Goal: Task Accomplishment & Management: Manage account settings

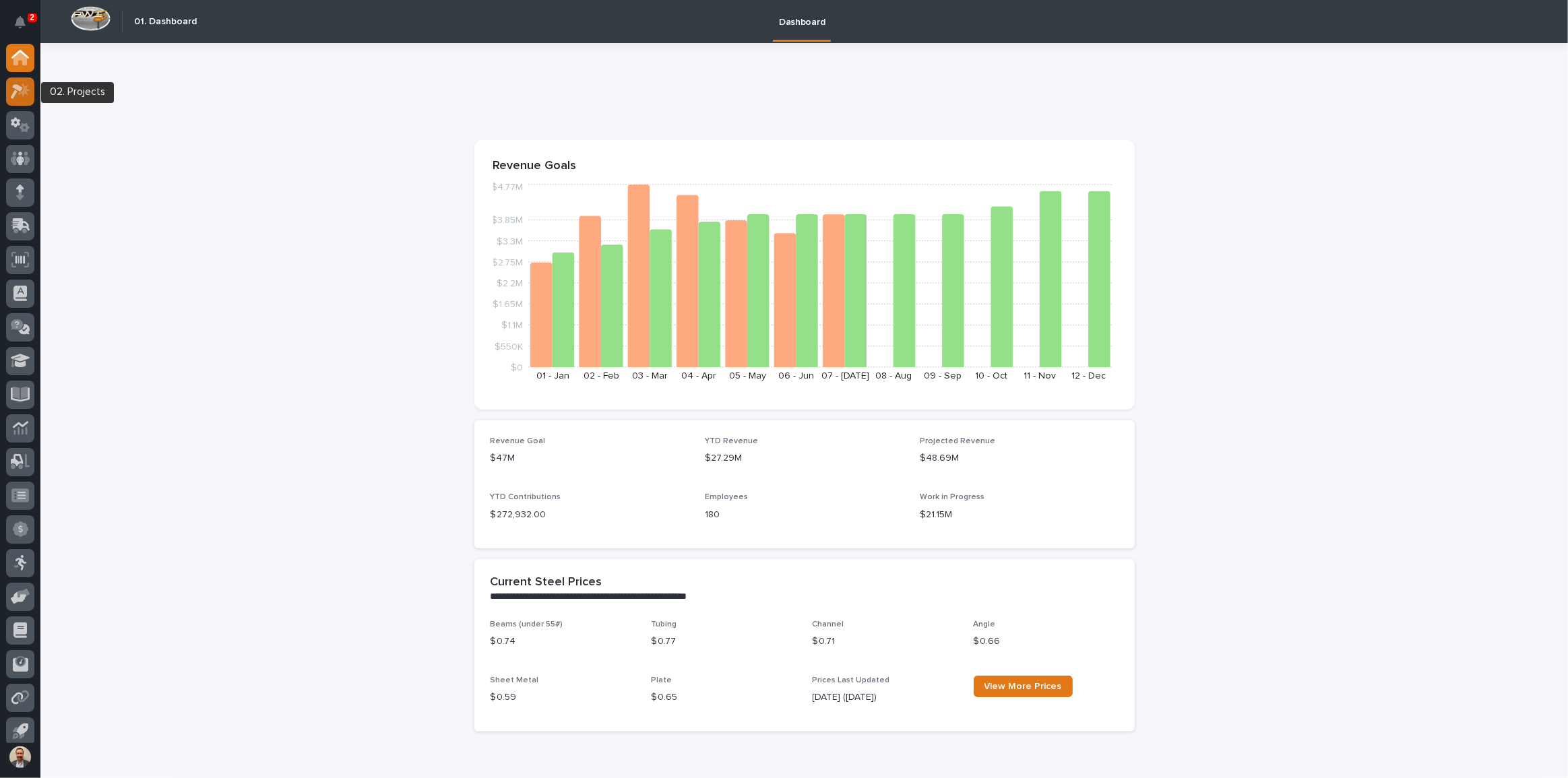
click at [18, 84] on icon at bounding box center [21, 91] width 19 height 15
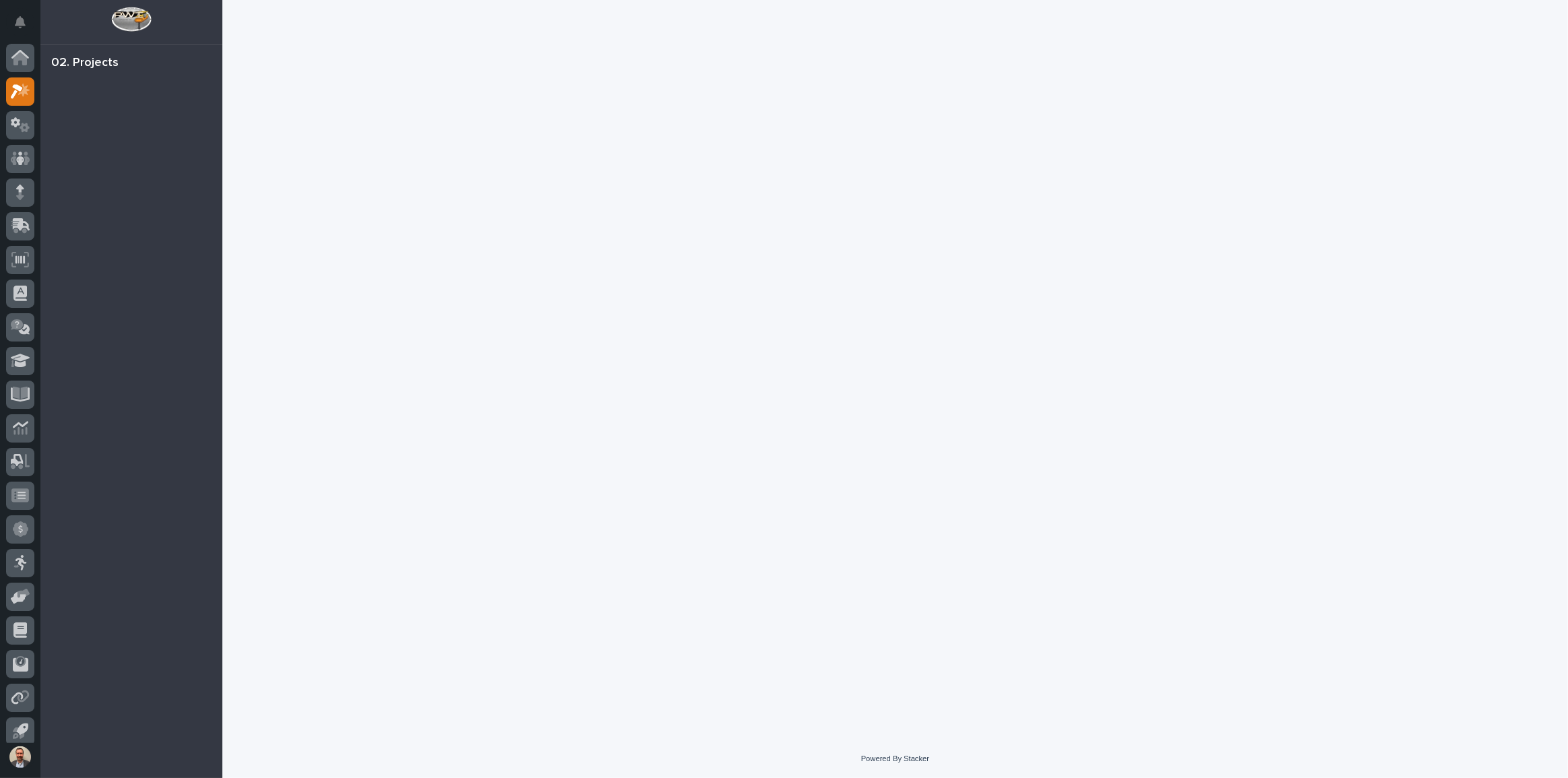
scroll to position [7, 0]
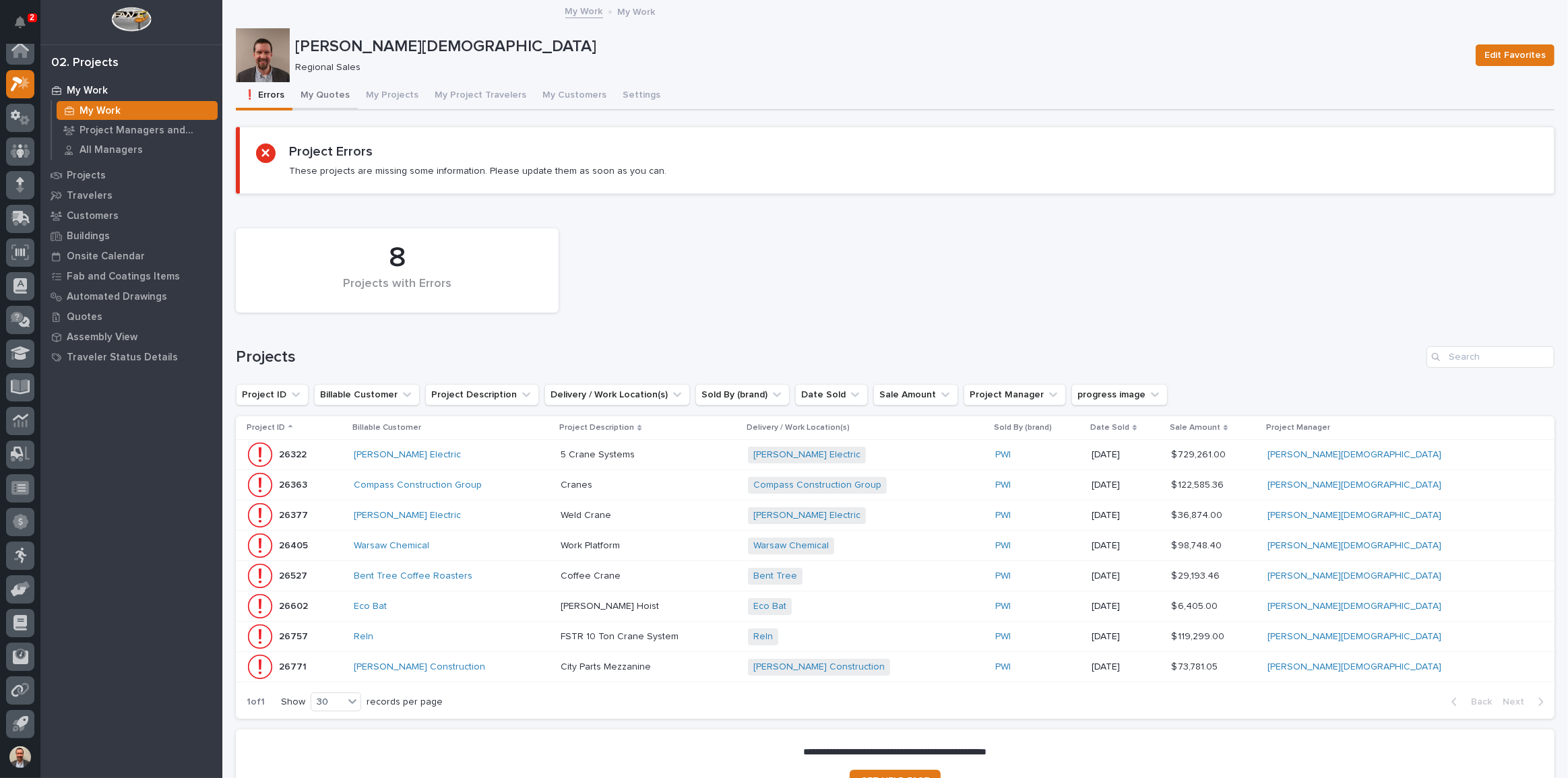
drag, startPoint x: 323, startPoint y: 93, endPoint x: 330, endPoint y: 97, distance: 8.1
click at [323, 93] on button "My Quotes" at bounding box center [325, 96] width 65 height 28
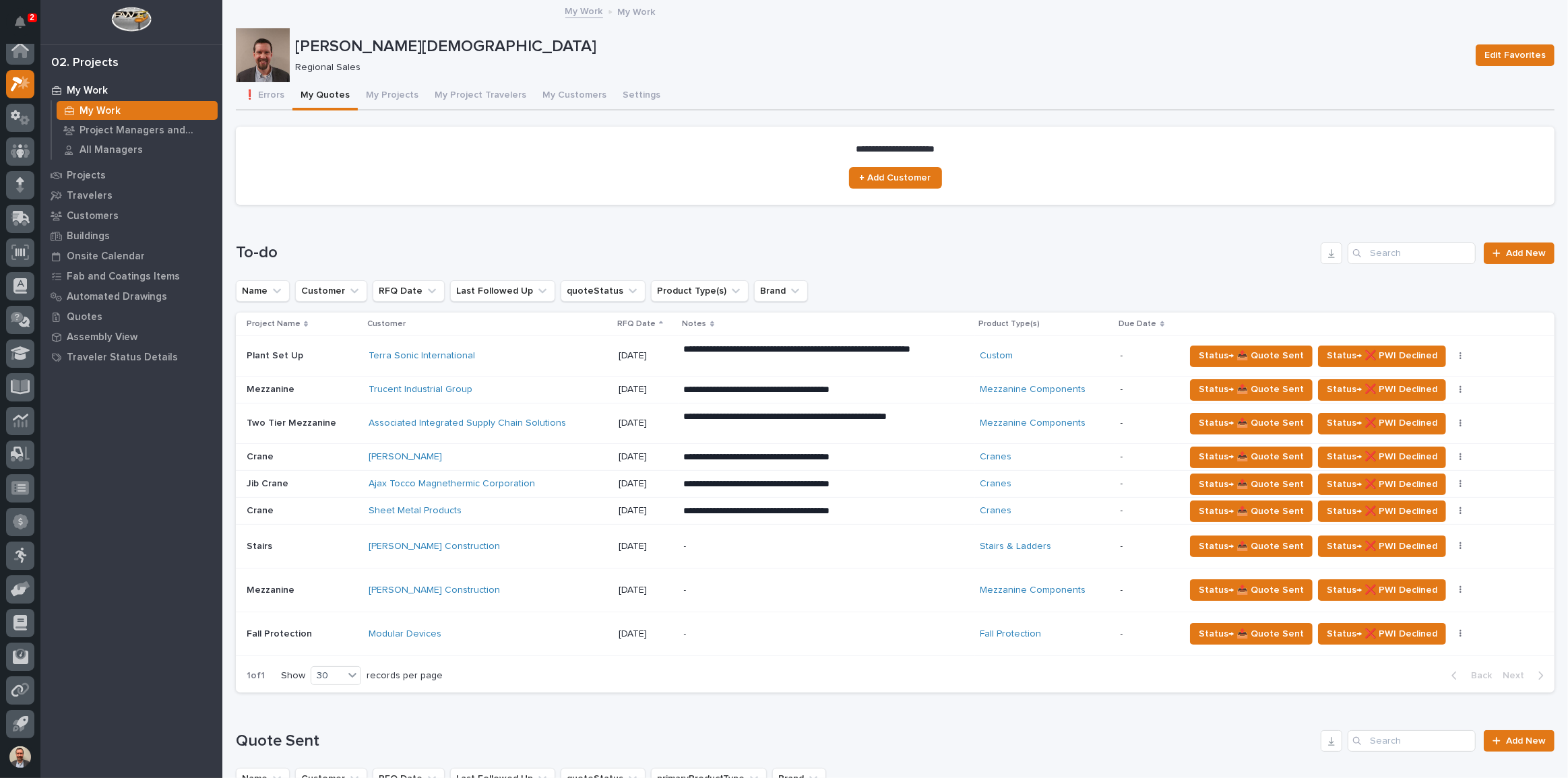
click at [628, 417] on p "[DATE]" at bounding box center [646, 423] width 54 height 11
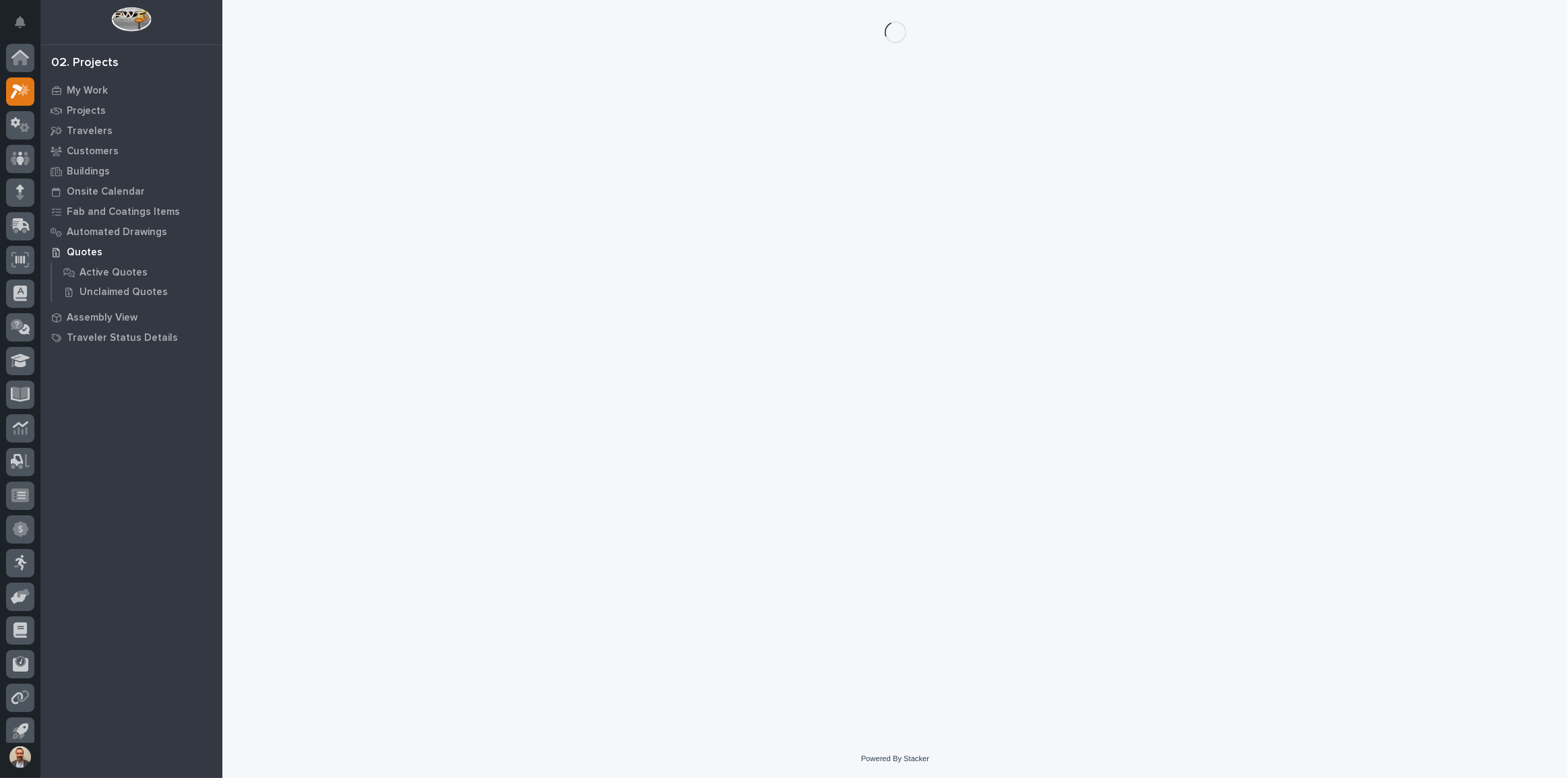
scroll to position [7, 0]
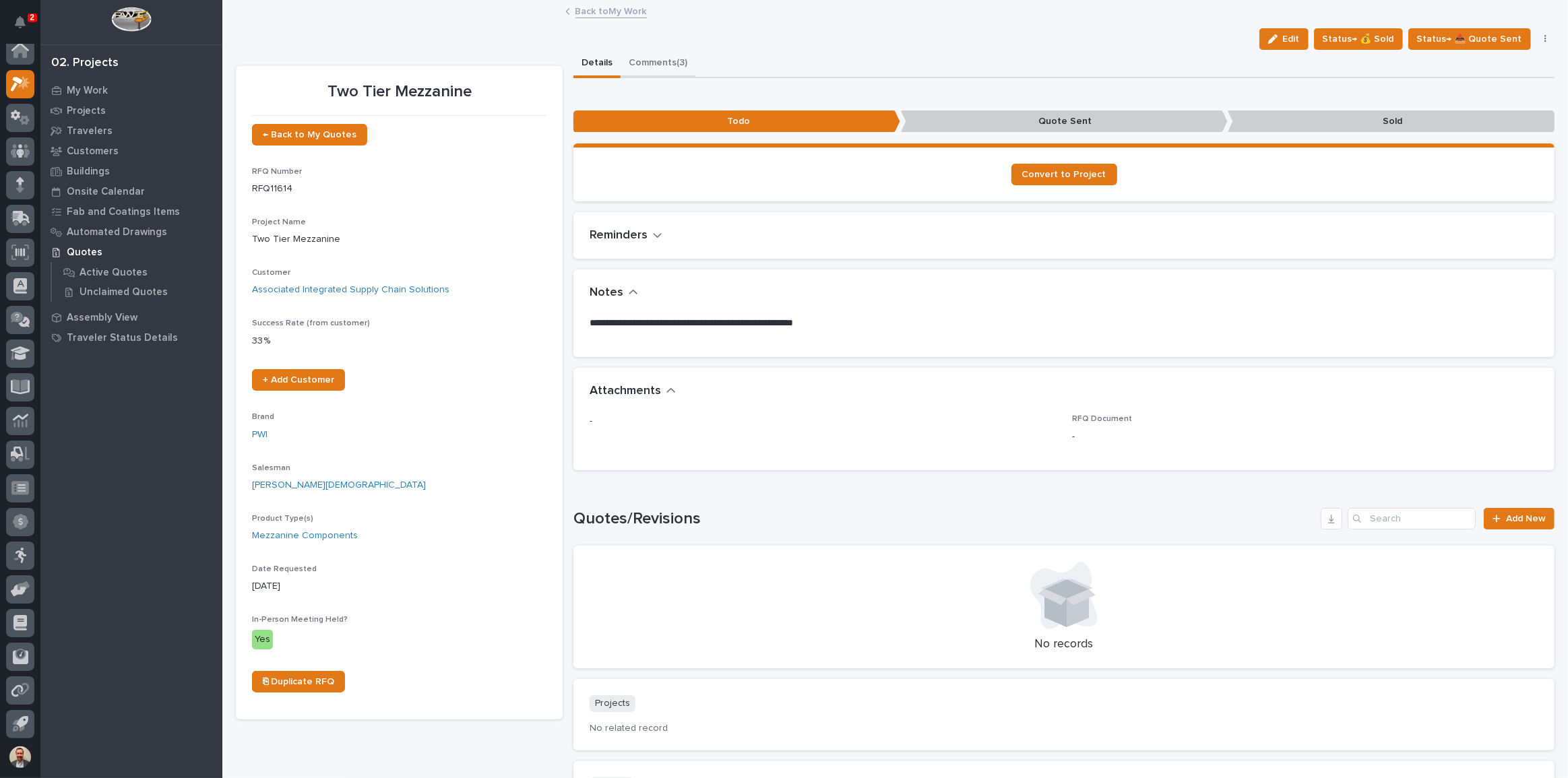
click at [646, 65] on button "Comments (3)" at bounding box center [658, 63] width 75 height 28
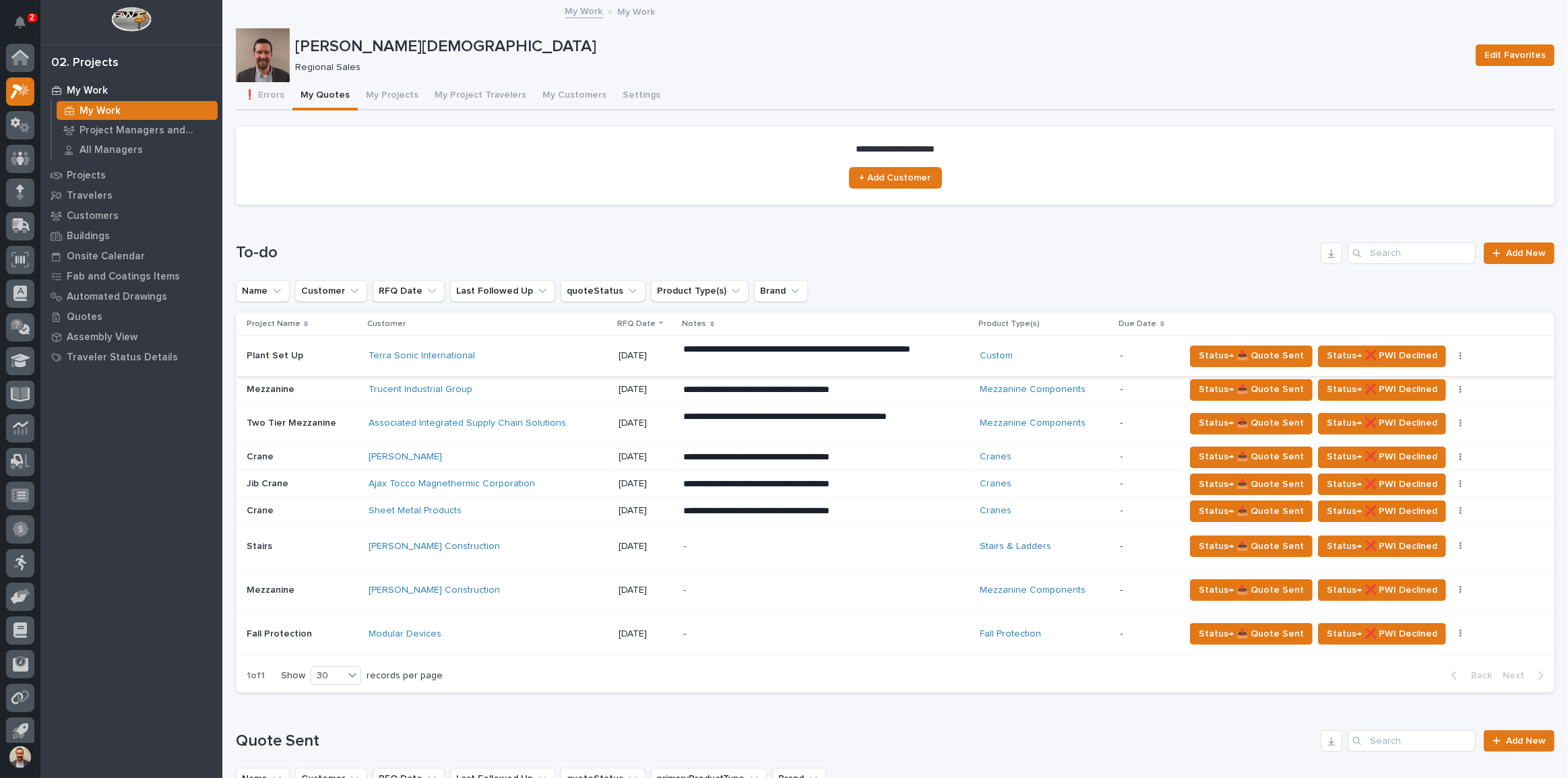
scroll to position [7, 0]
click at [669, 509] on p "[DATE]" at bounding box center [646, 511] width 54 height 11
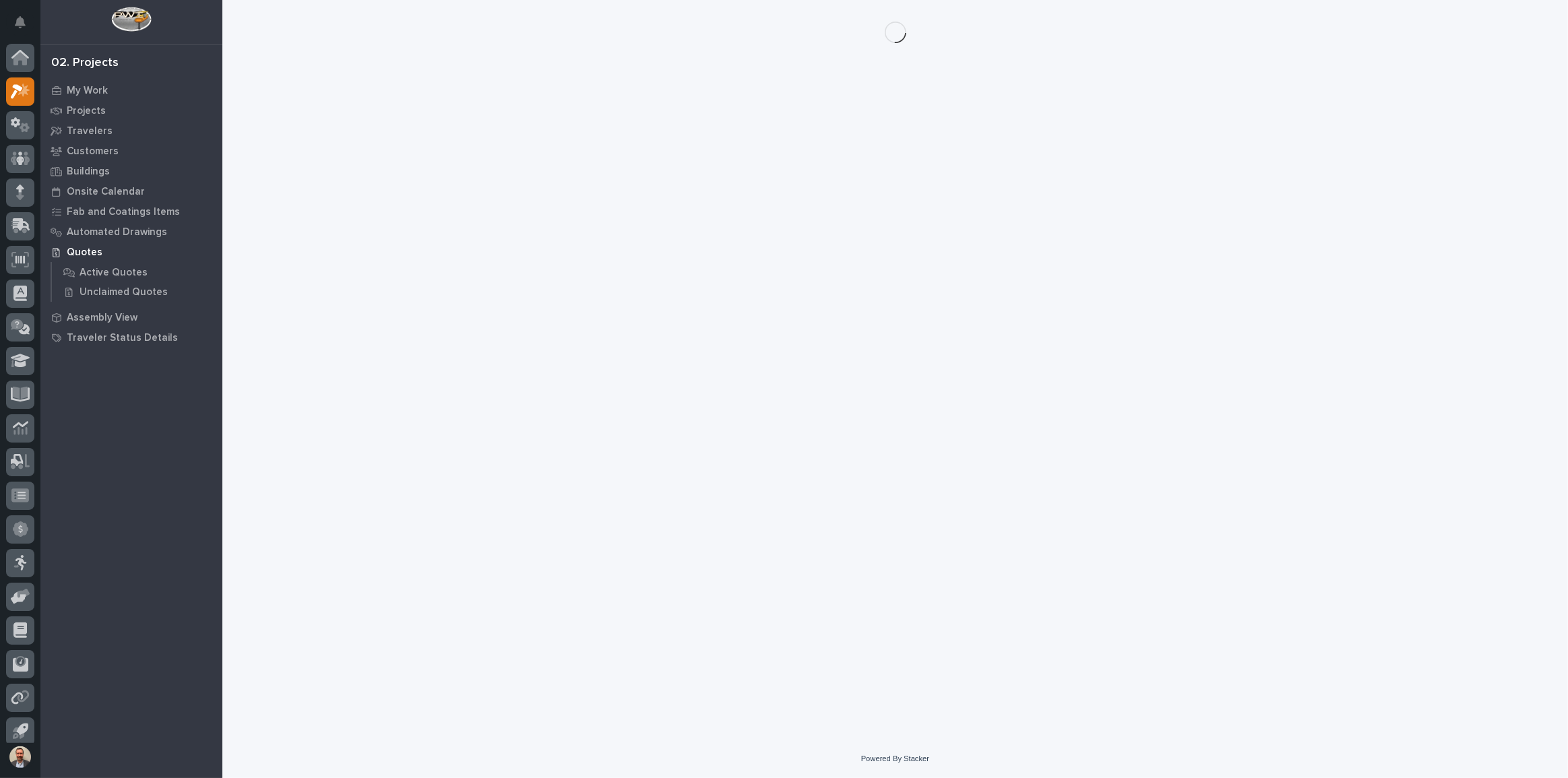
scroll to position [7, 0]
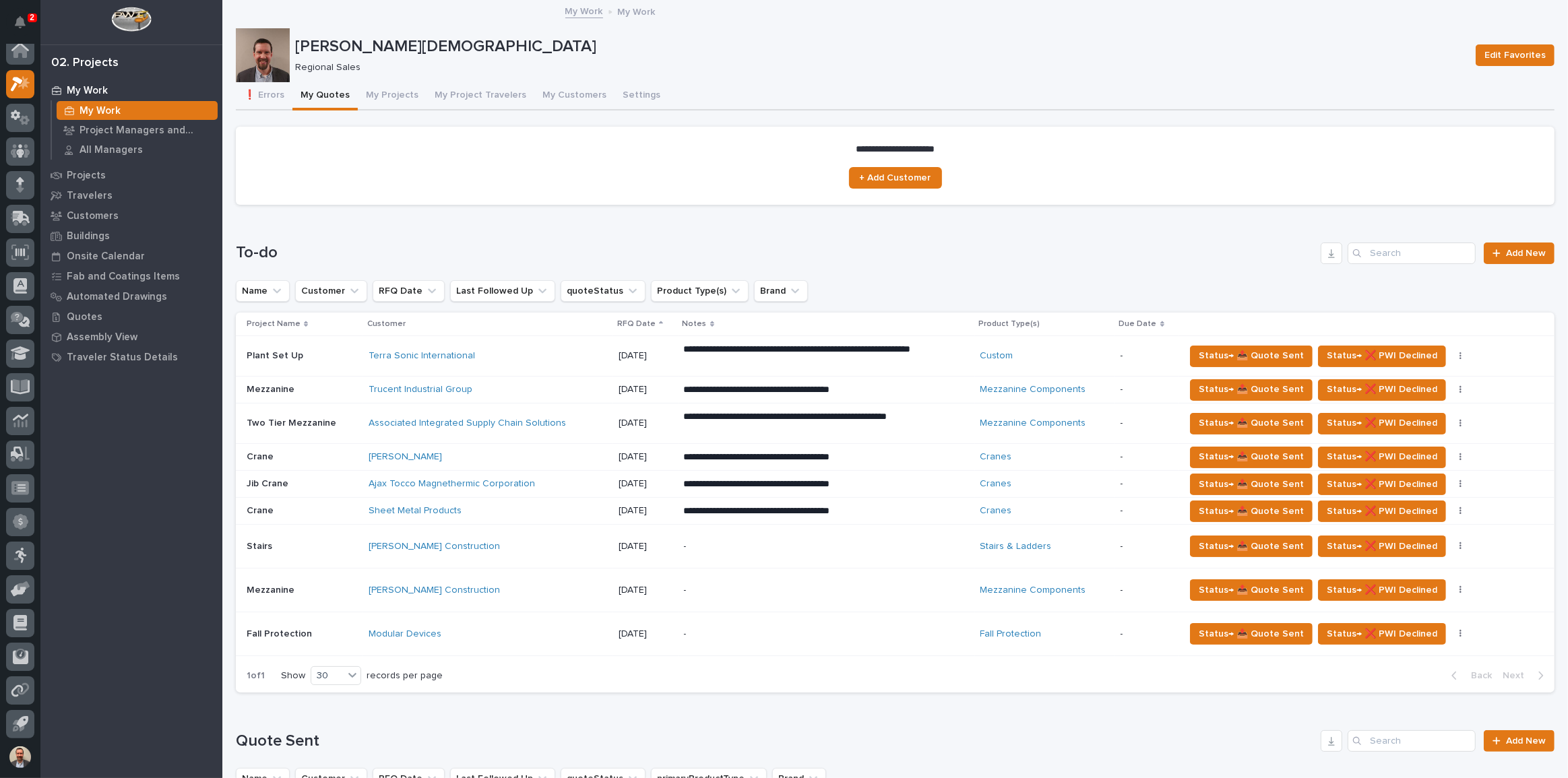
click at [679, 460] on td "**********" at bounding box center [826, 457] width 296 height 27
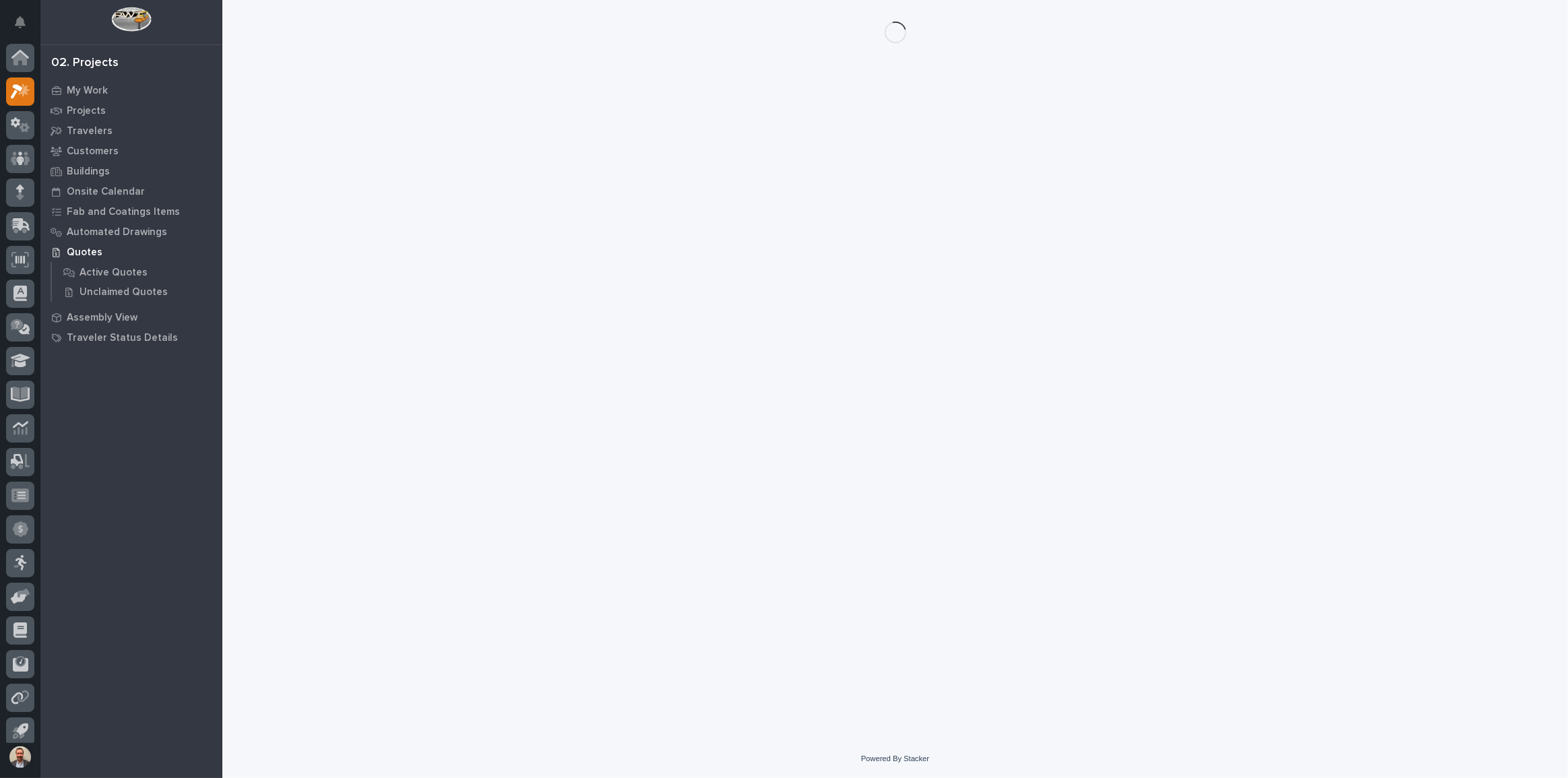
scroll to position [7, 0]
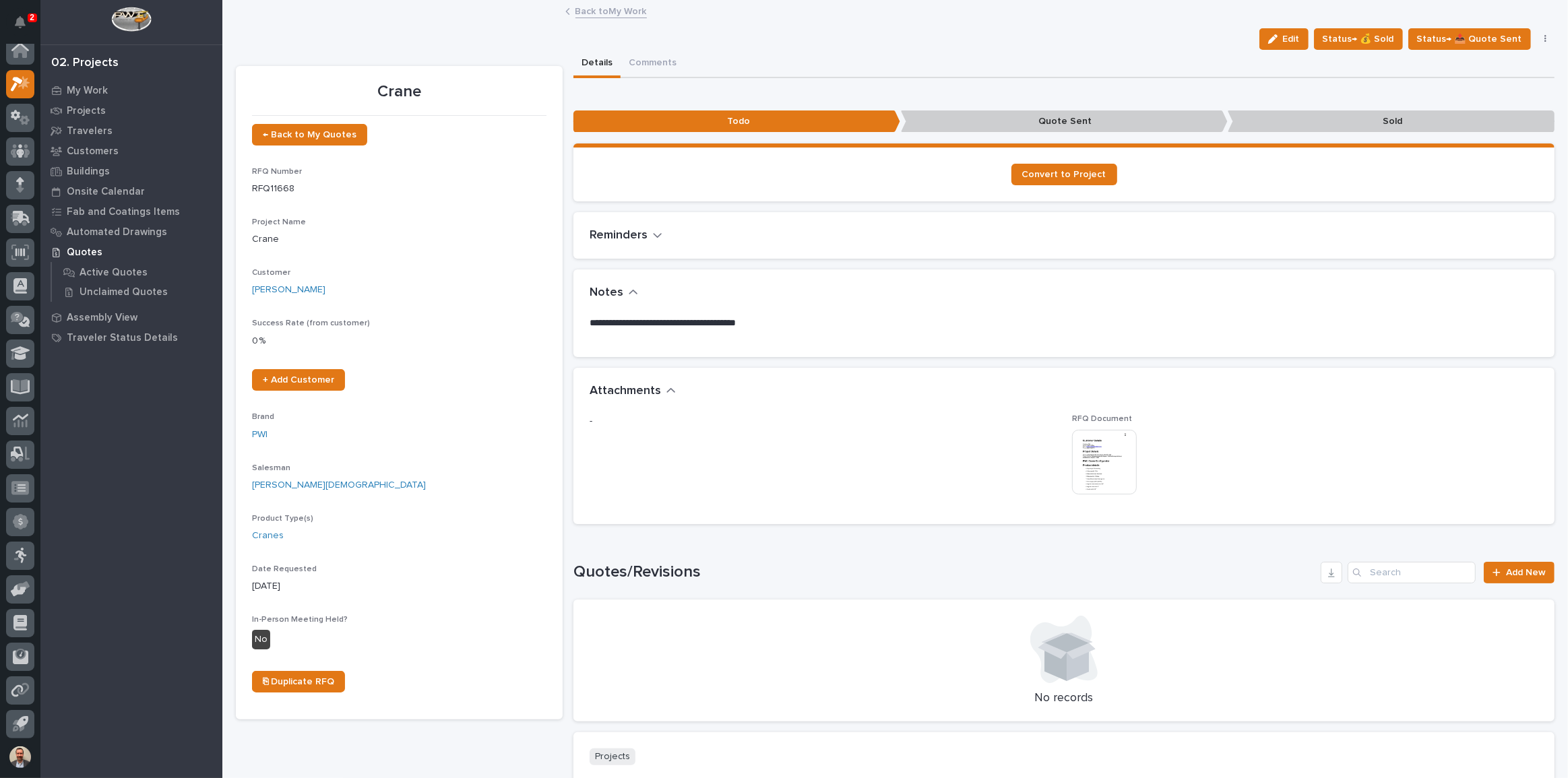
click at [1102, 472] on img at bounding box center [1104, 461] width 65 height 65
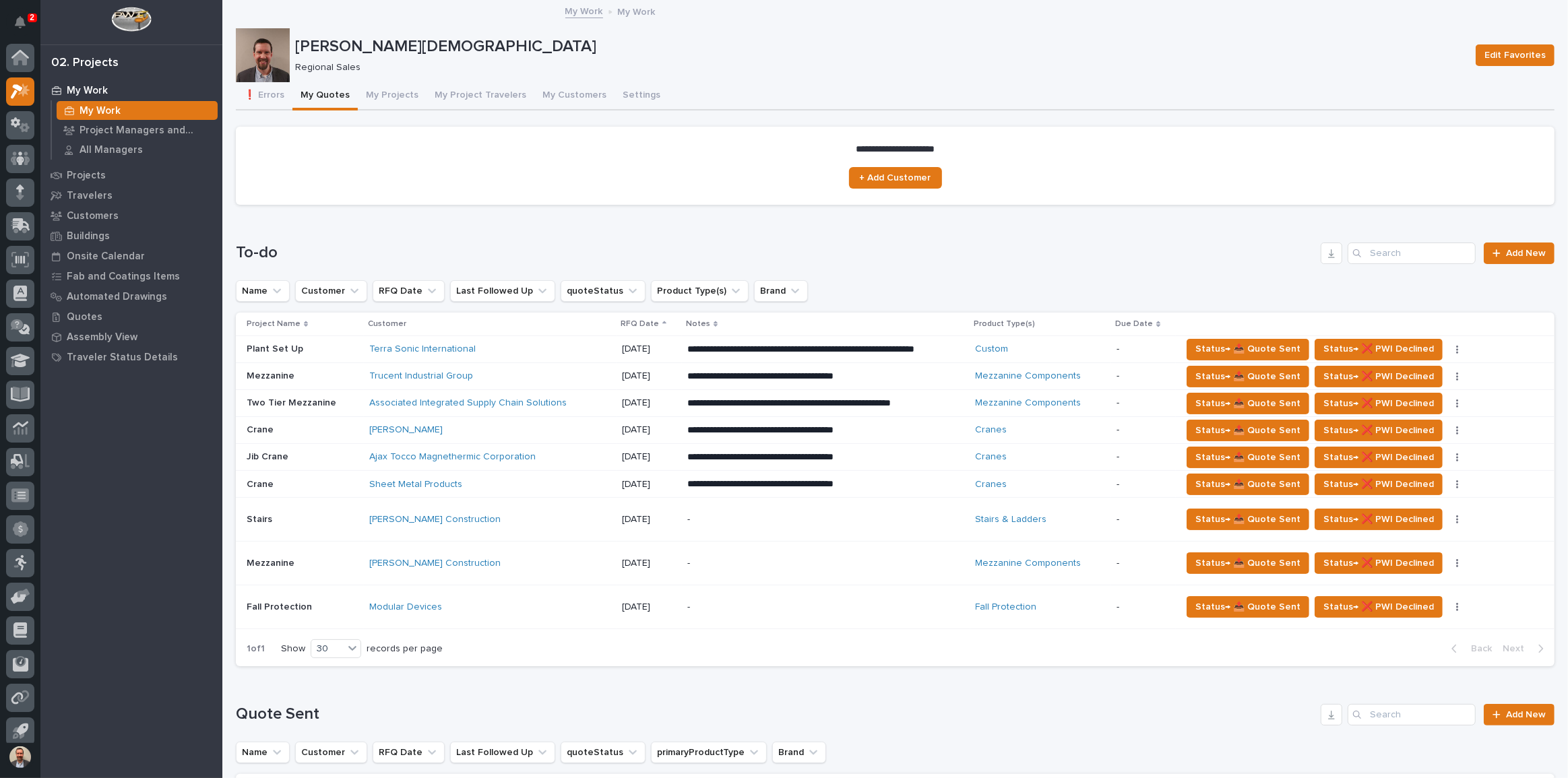
click at [596, 463] on div "Ajax Tocco Magnethermic Corporation" at bounding box center [486, 456] width 236 height 11
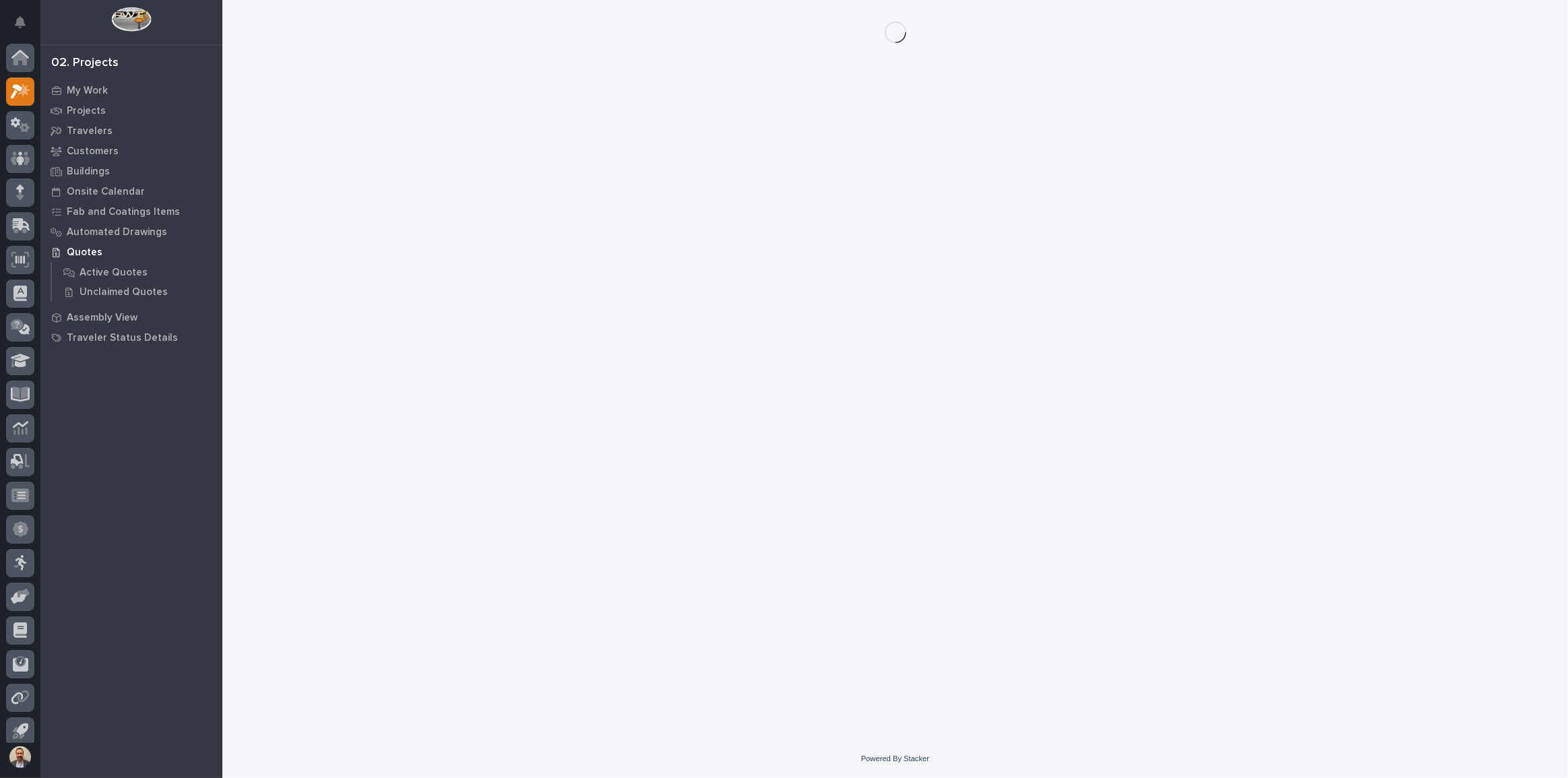
scroll to position [7, 0]
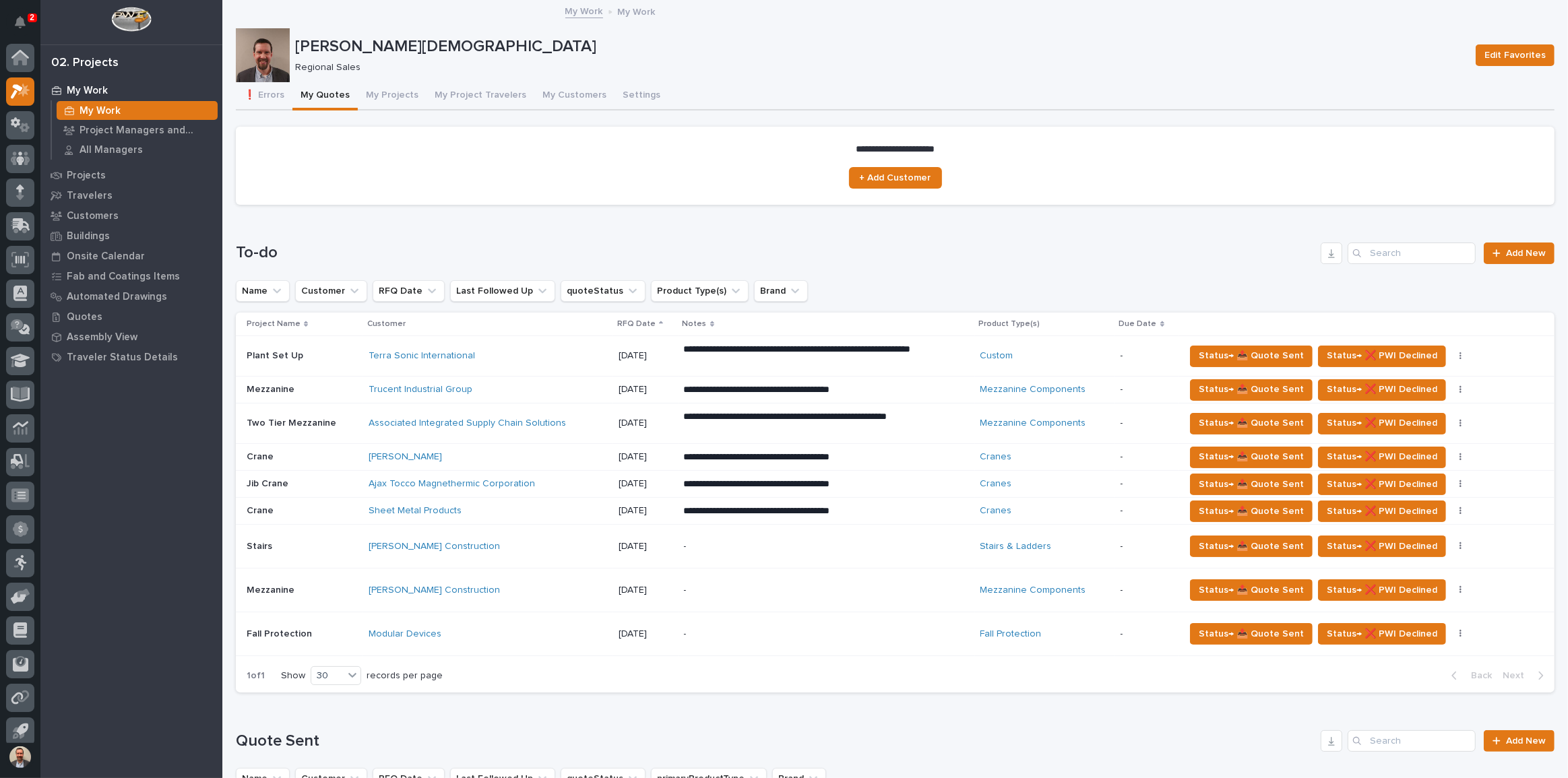
scroll to position [7, 0]
click at [613, 507] on td "[DATE]" at bounding box center [645, 511] width 65 height 27
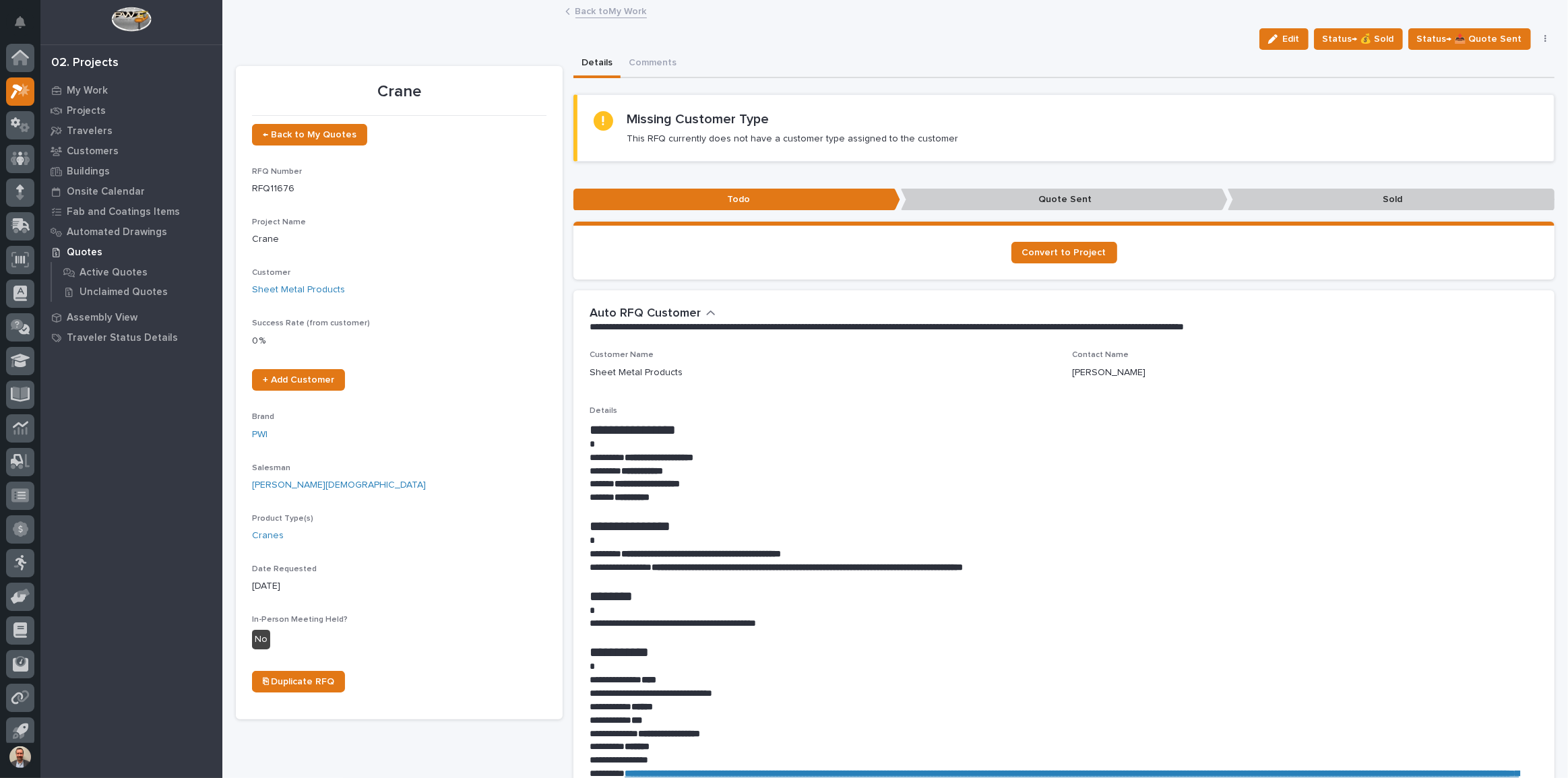
scroll to position [7, 0]
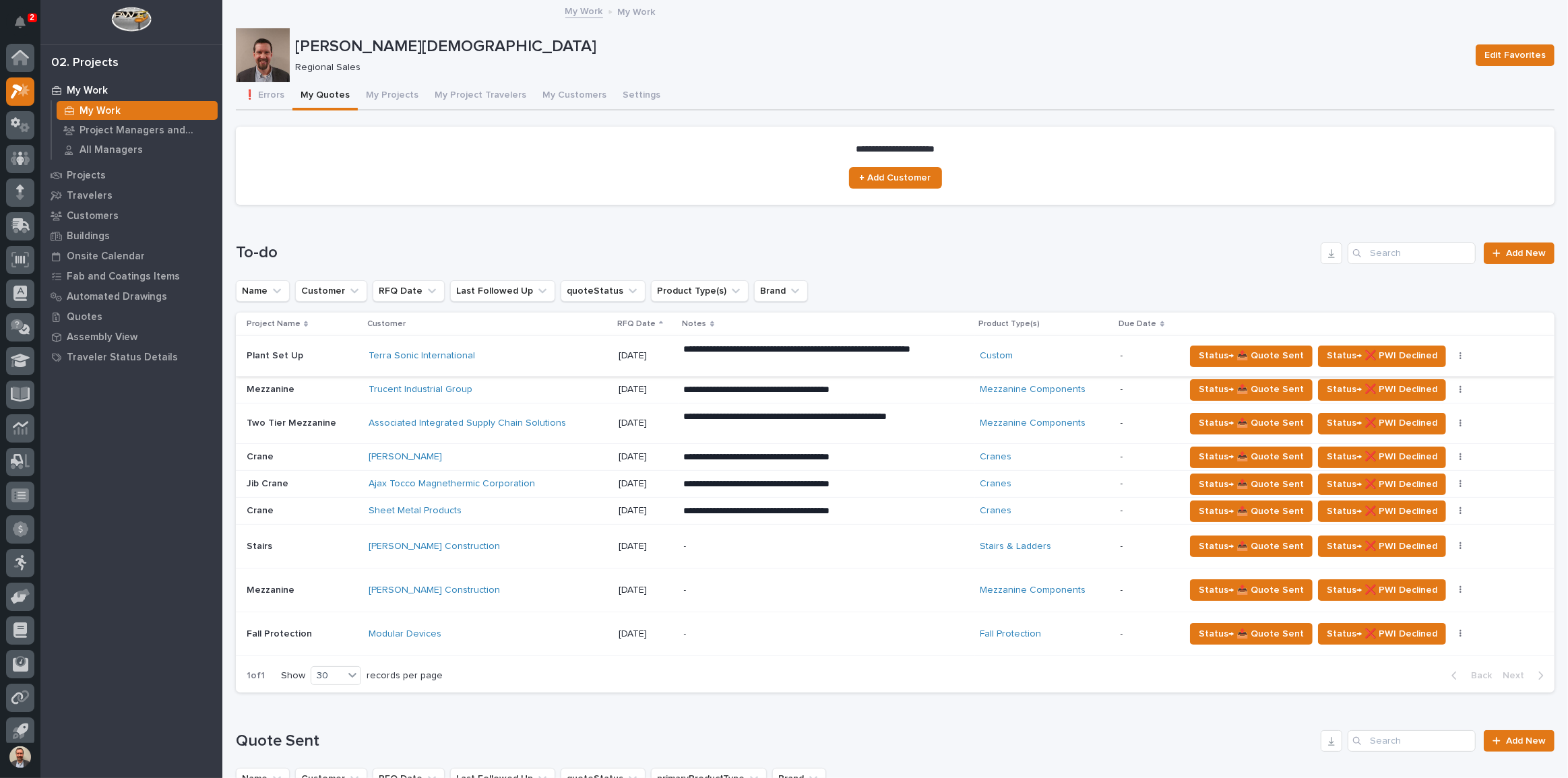
scroll to position [7, 0]
click at [1451, 352] on button "button" at bounding box center [1461, 357] width 19 height 10
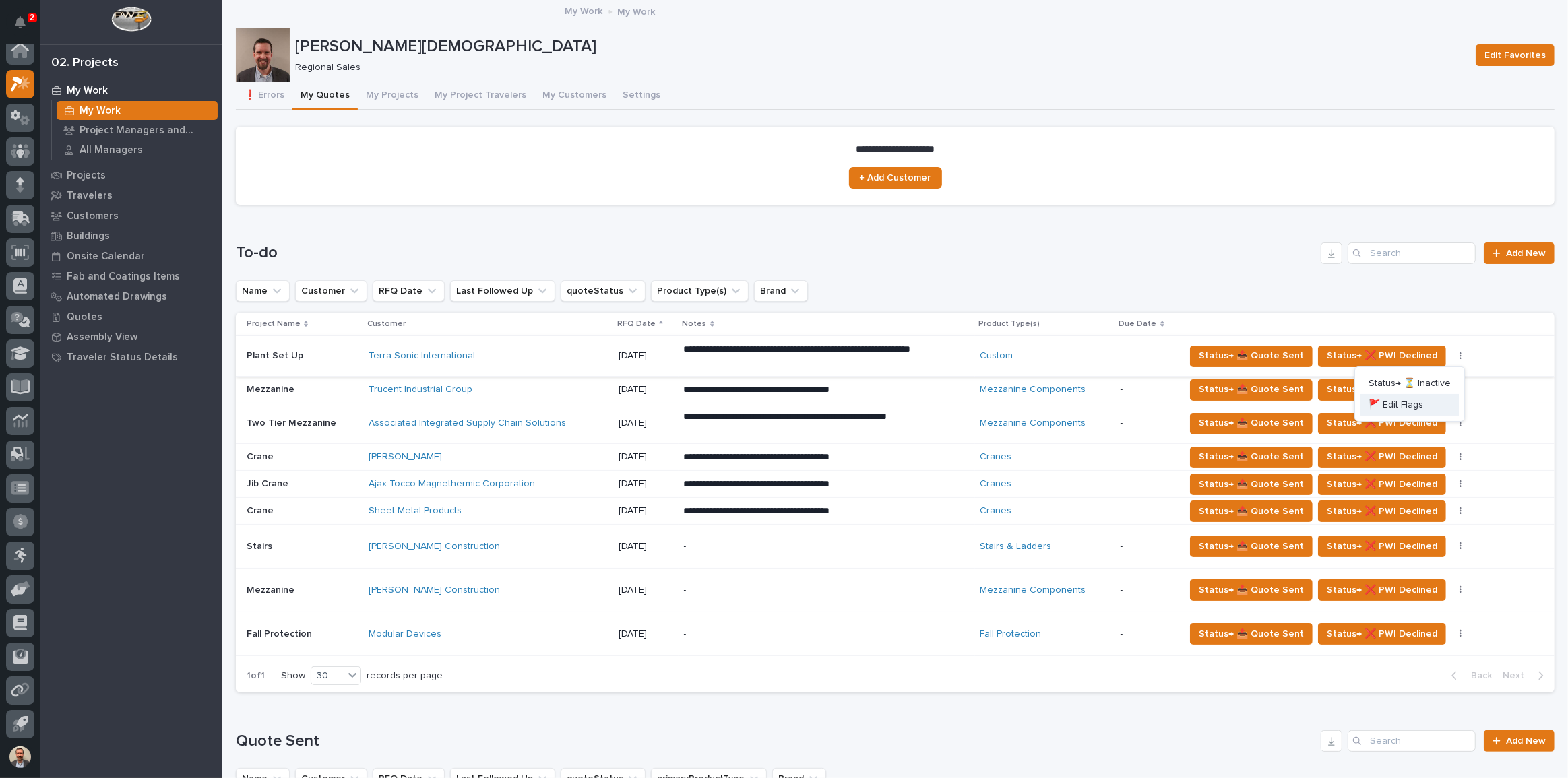
click at [1415, 405] on span "🚩 Edit Flags" at bounding box center [1396, 405] width 54 height 16
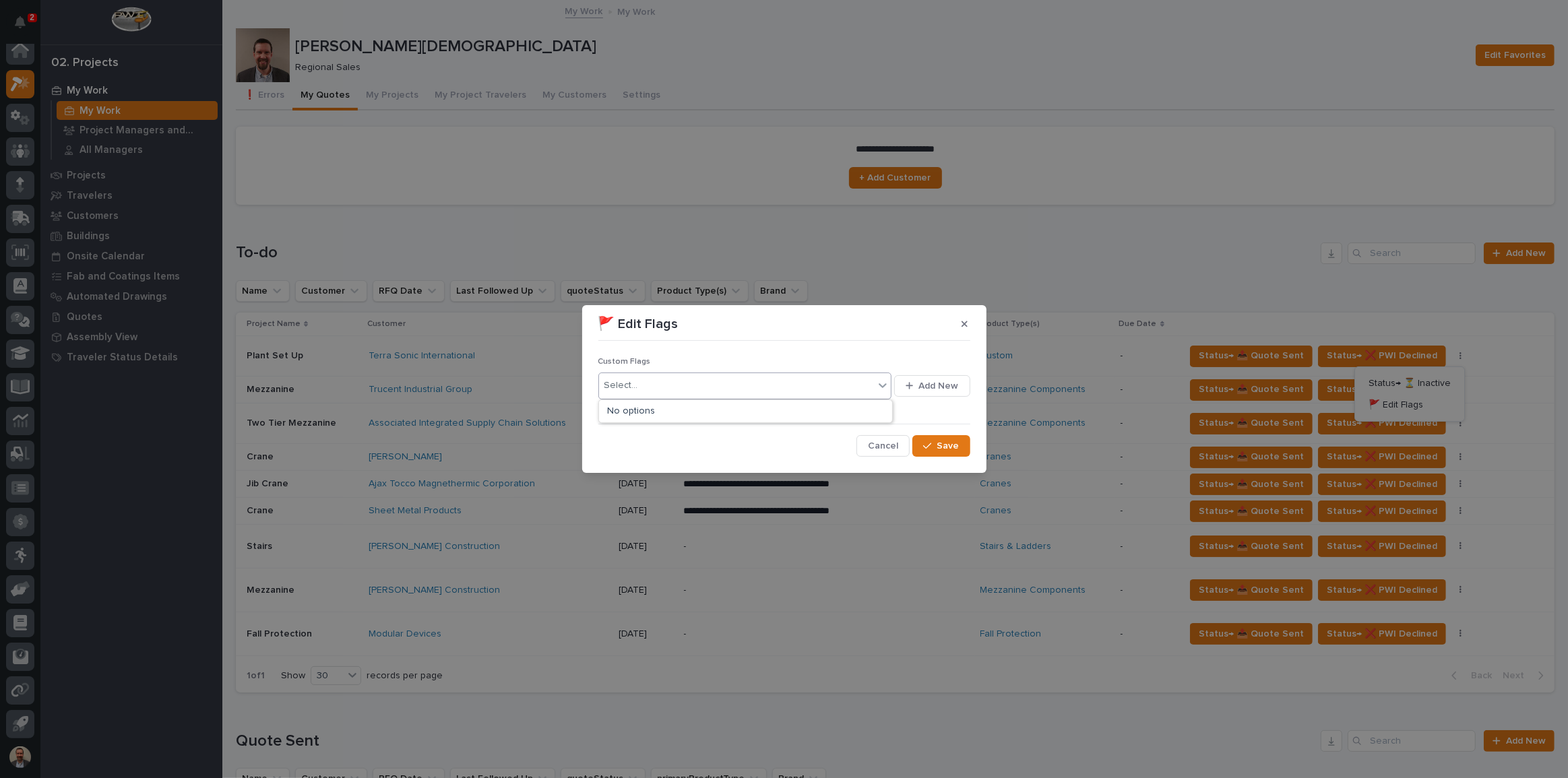
click at [885, 387] on icon at bounding box center [882, 385] width 14 height 14
click at [939, 387] on span "Add New" at bounding box center [939, 385] width 40 height 12
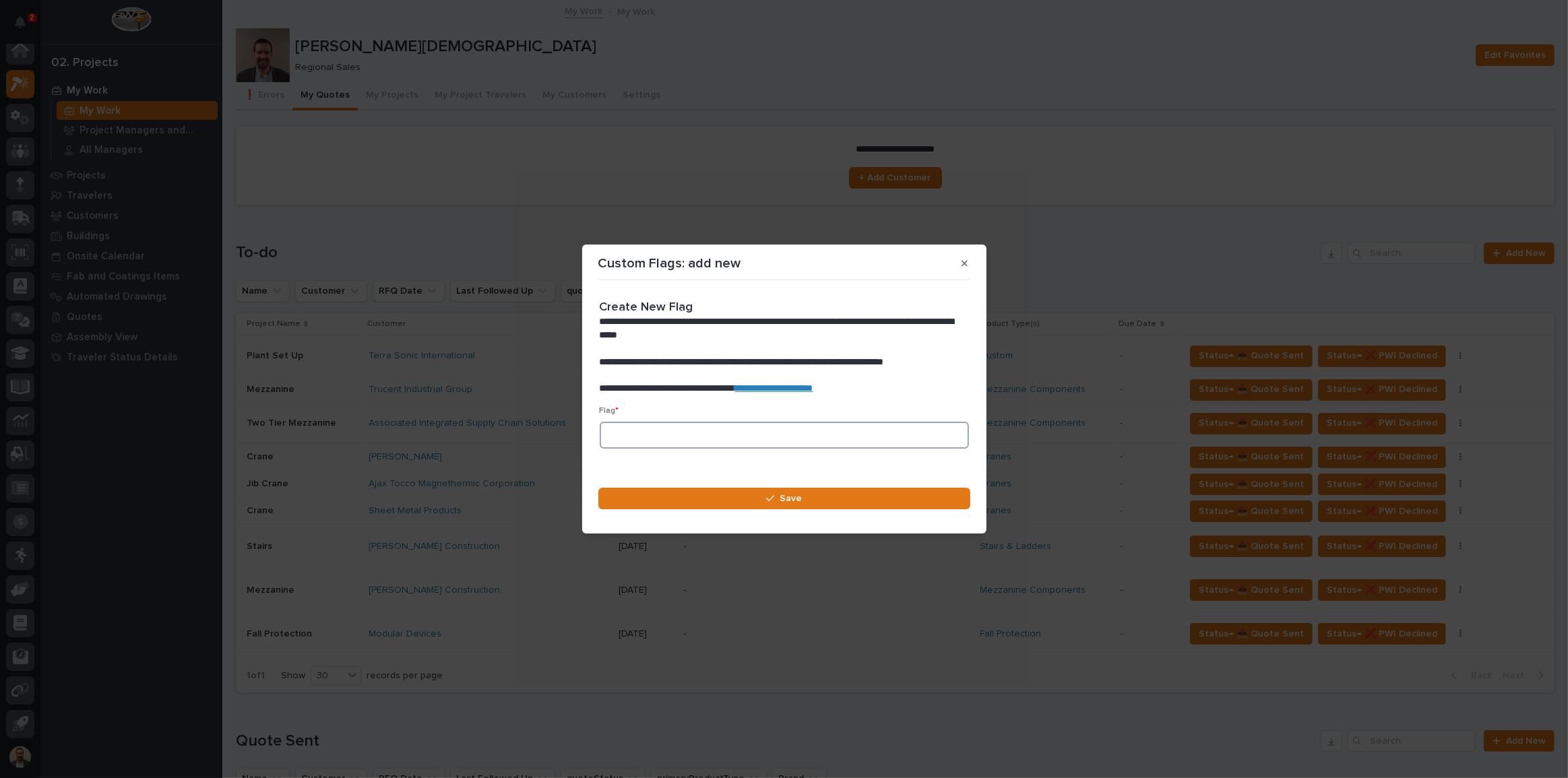
click at [828, 435] on input at bounding box center [784, 435] width 369 height 27
click at [814, 386] on link "**********" at bounding box center [774, 388] width 78 height 10
paste input "🟡"
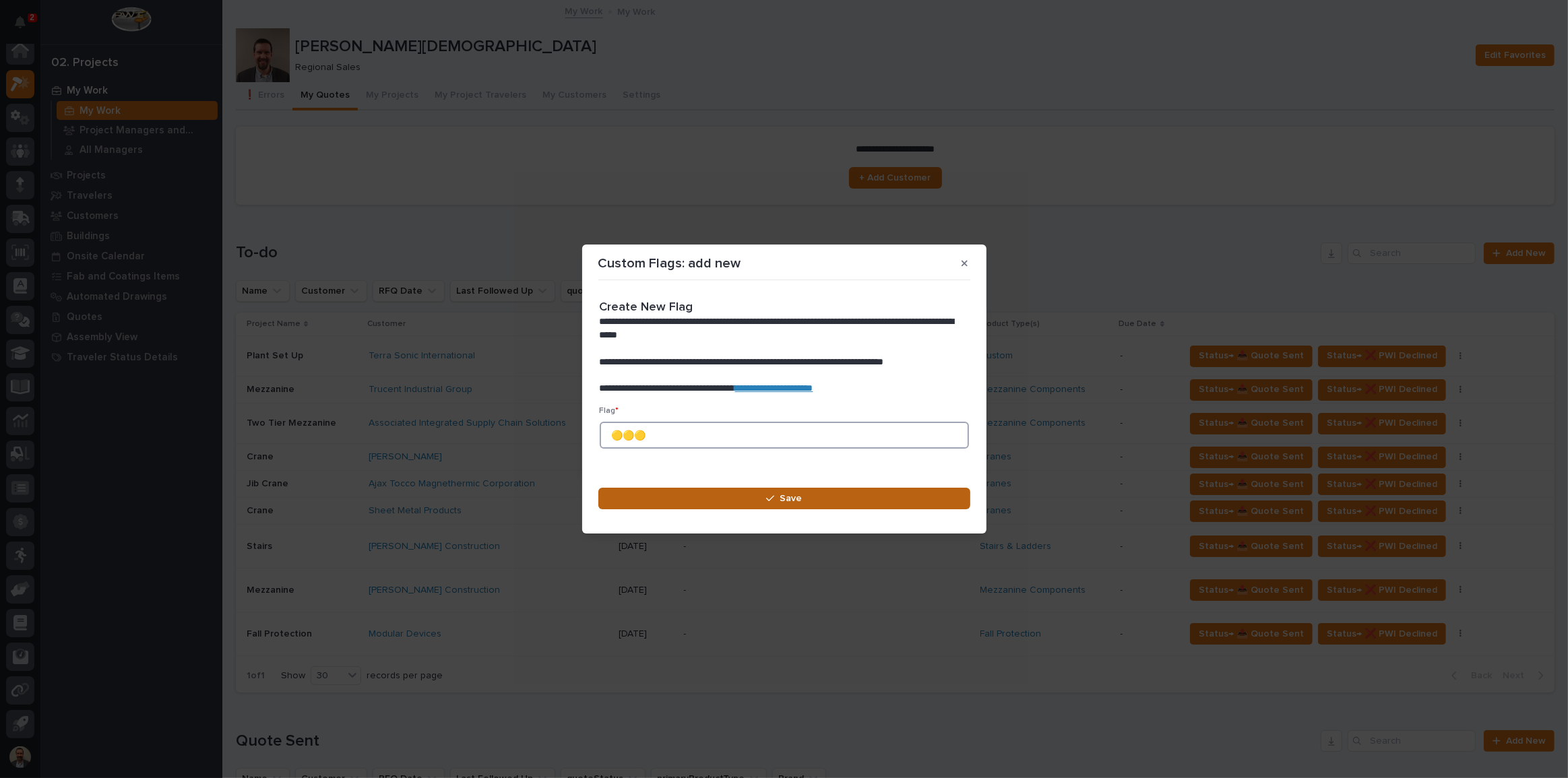
type input "🟡🟡🟡"
click at [779, 496] on div "button" at bounding box center [773, 499] width 14 height 10
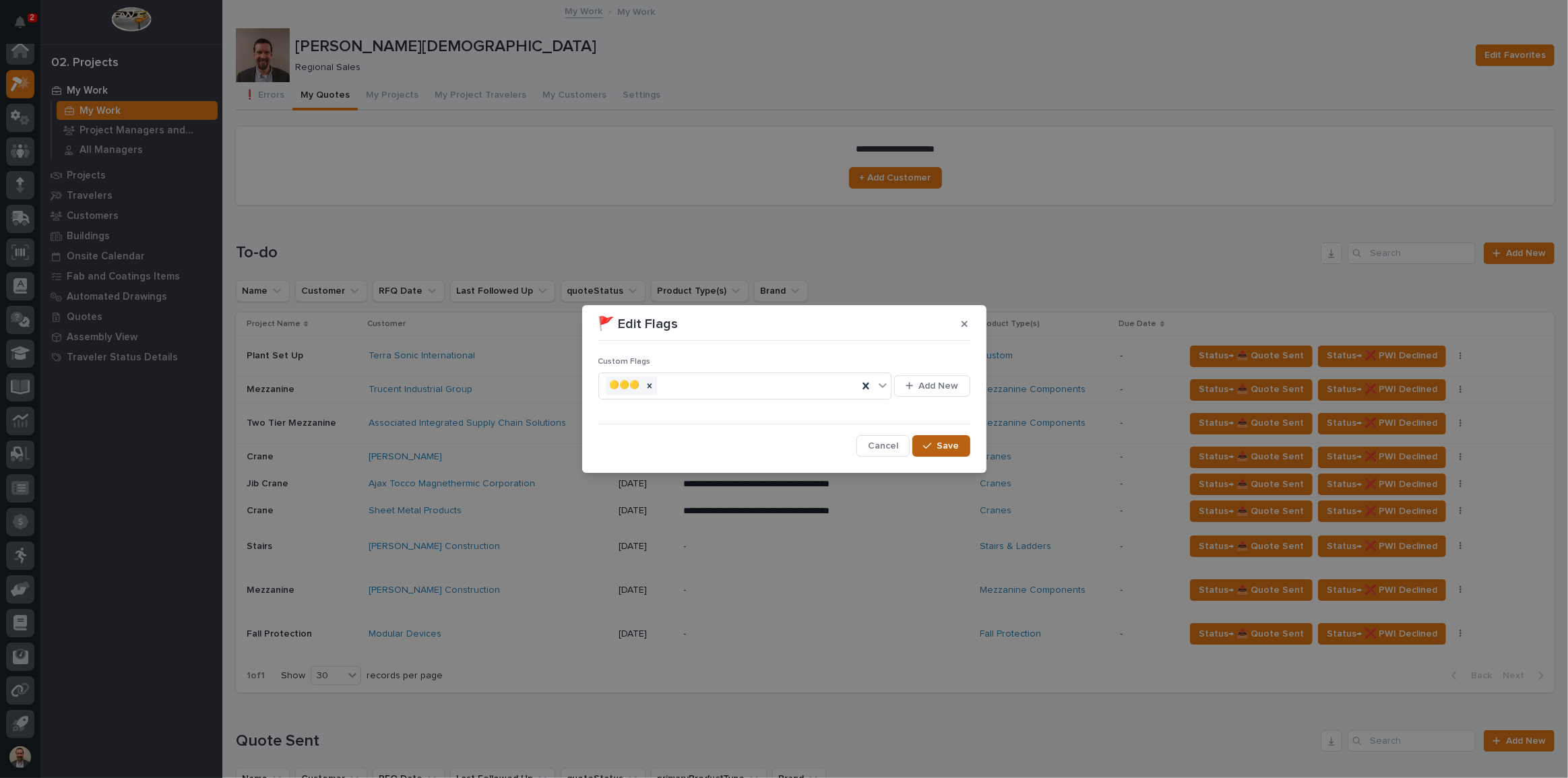
click at [947, 447] on span "Save" at bounding box center [948, 445] width 22 height 12
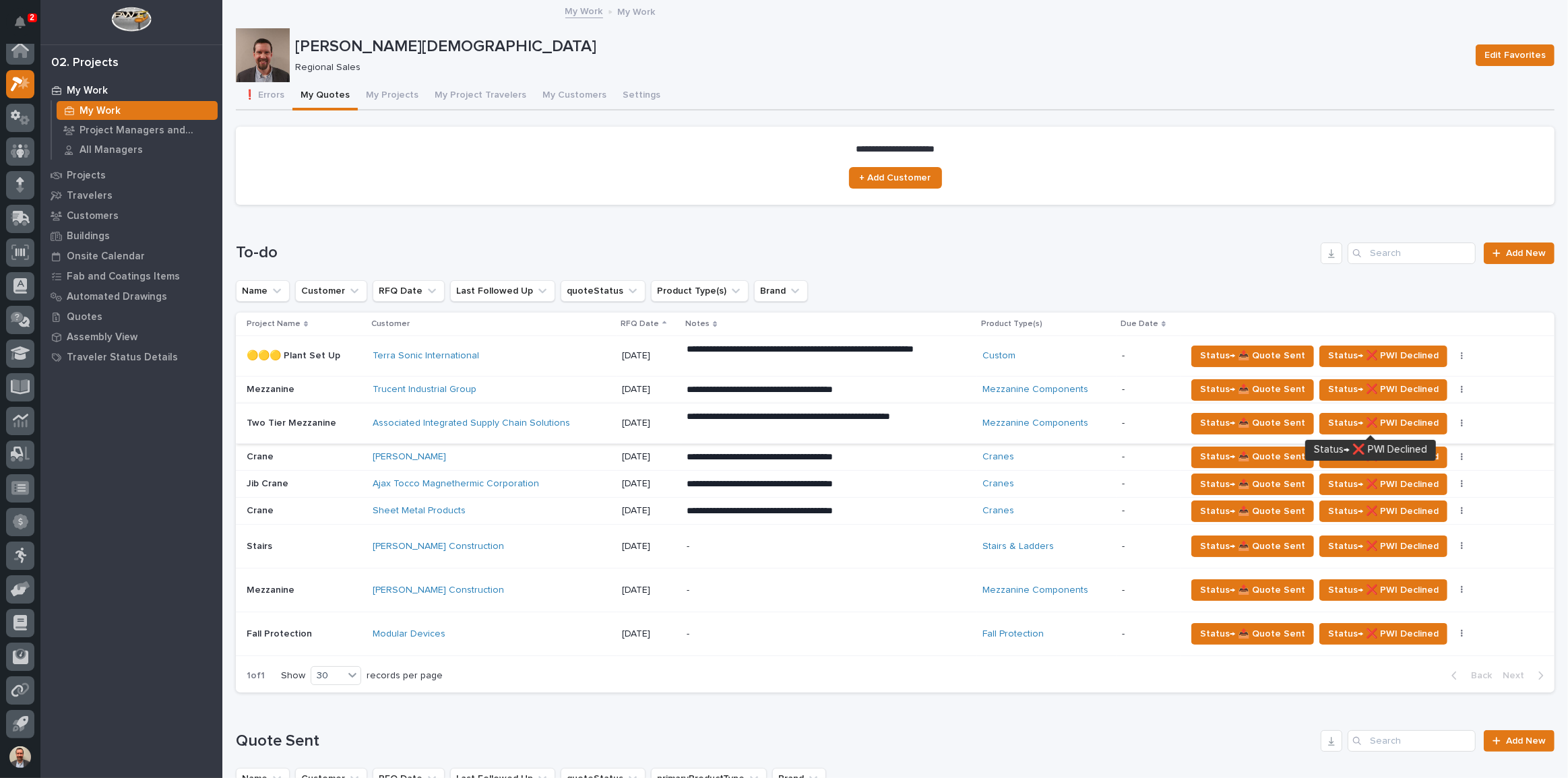
click at [1453, 419] on button "button" at bounding box center [1463, 424] width 19 height 10
click at [1435, 466] on button "🚩 Edit Flags" at bounding box center [1412, 472] width 98 height 22
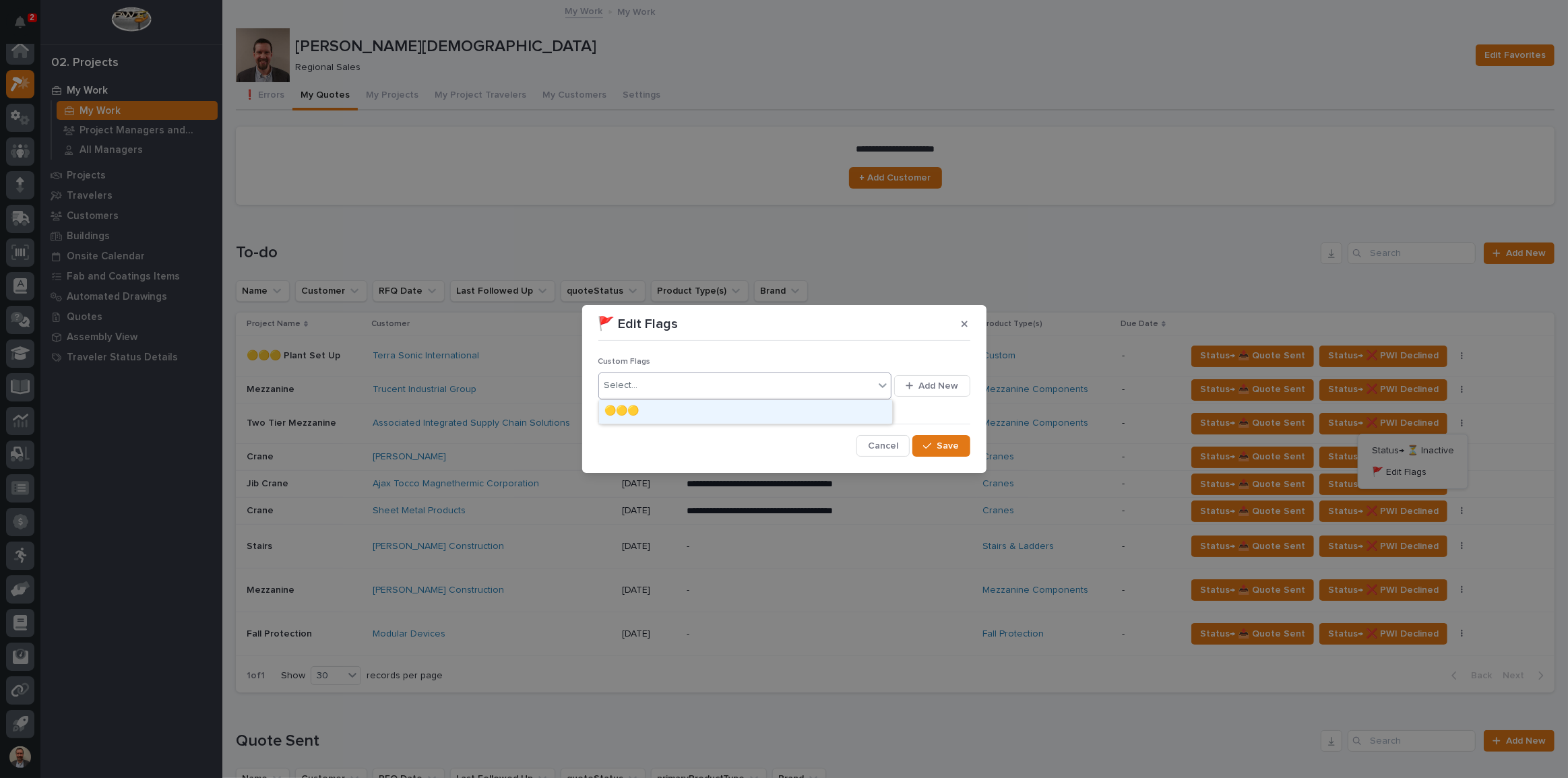
click at [883, 386] on icon at bounding box center [882, 385] width 8 height 5
click at [841, 416] on div "🟡🟡🟡" at bounding box center [745, 412] width 293 height 24
click at [944, 443] on span "Save" at bounding box center [948, 445] width 22 height 12
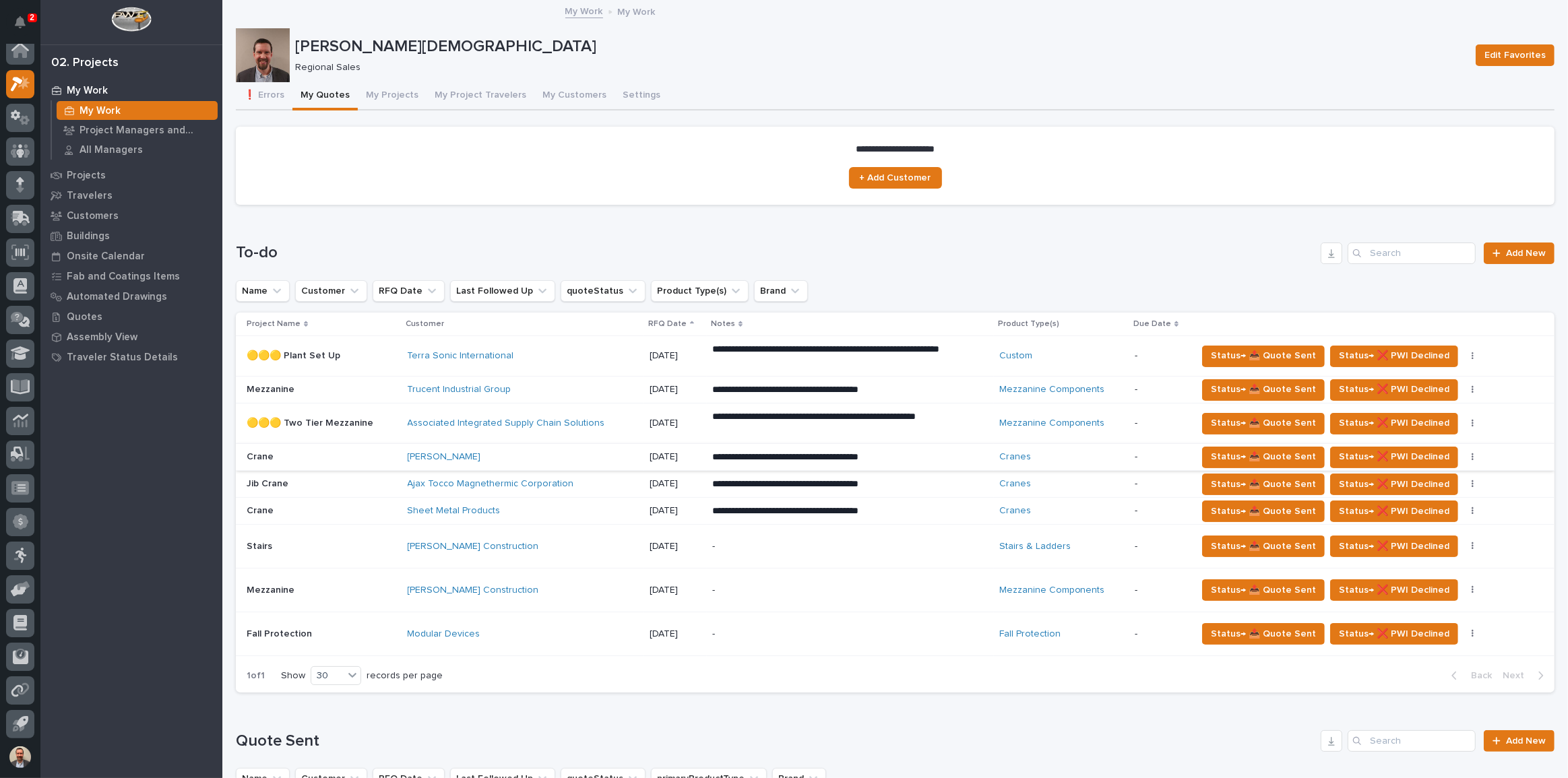
click at [1471, 452] on icon "button" at bounding box center [1472, 457] width 2 height 10
click at [1410, 500] on span "🚩 Edit Flags" at bounding box center [1409, 505] width 54 height 16
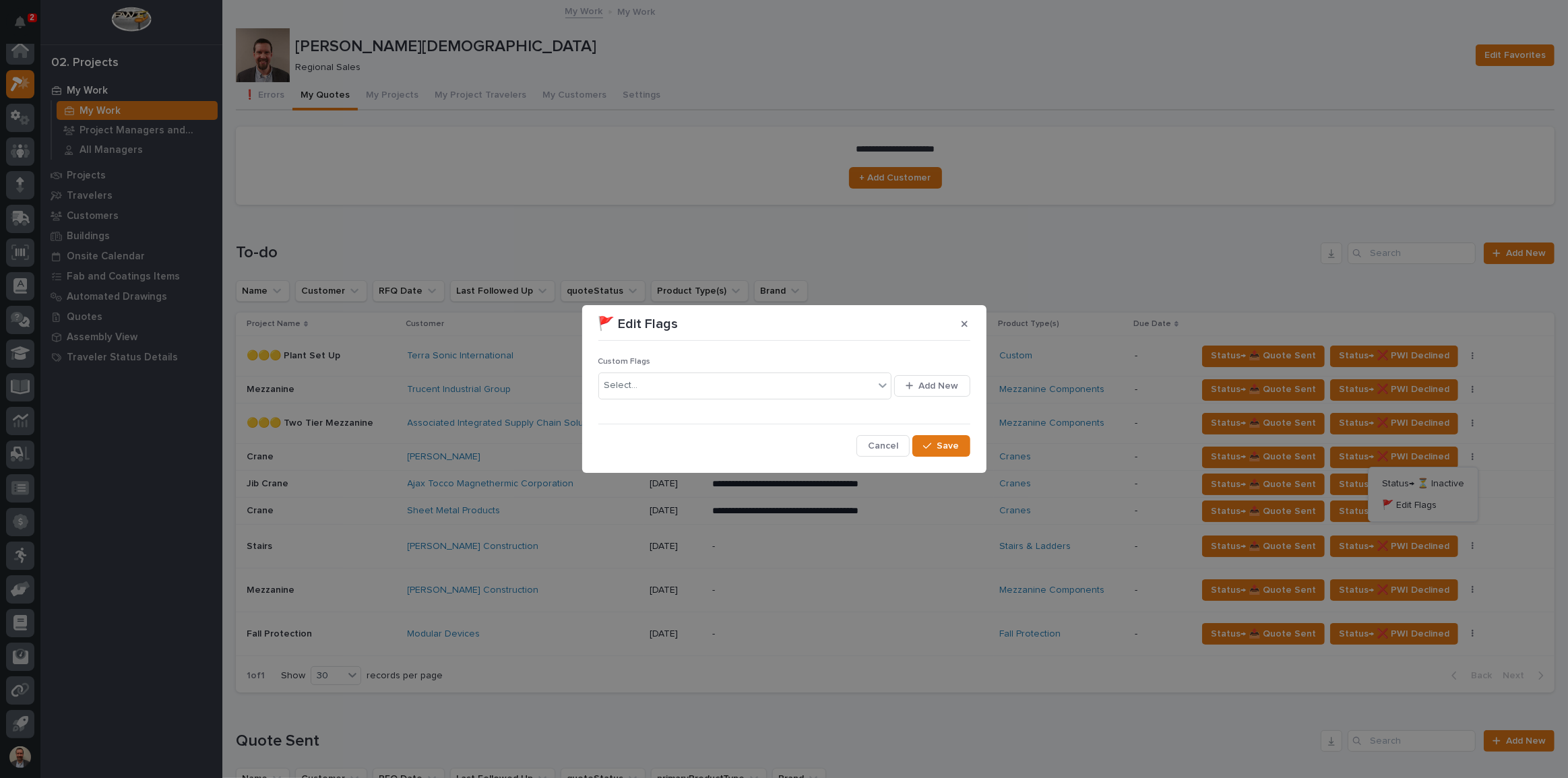
click at [940, 373] on div "Select... Add New" at bounding box center [784, 385] width 372 height 33
click at [943, 384] on span "Add New" at bounding box center [939, 385] width 40 height 12
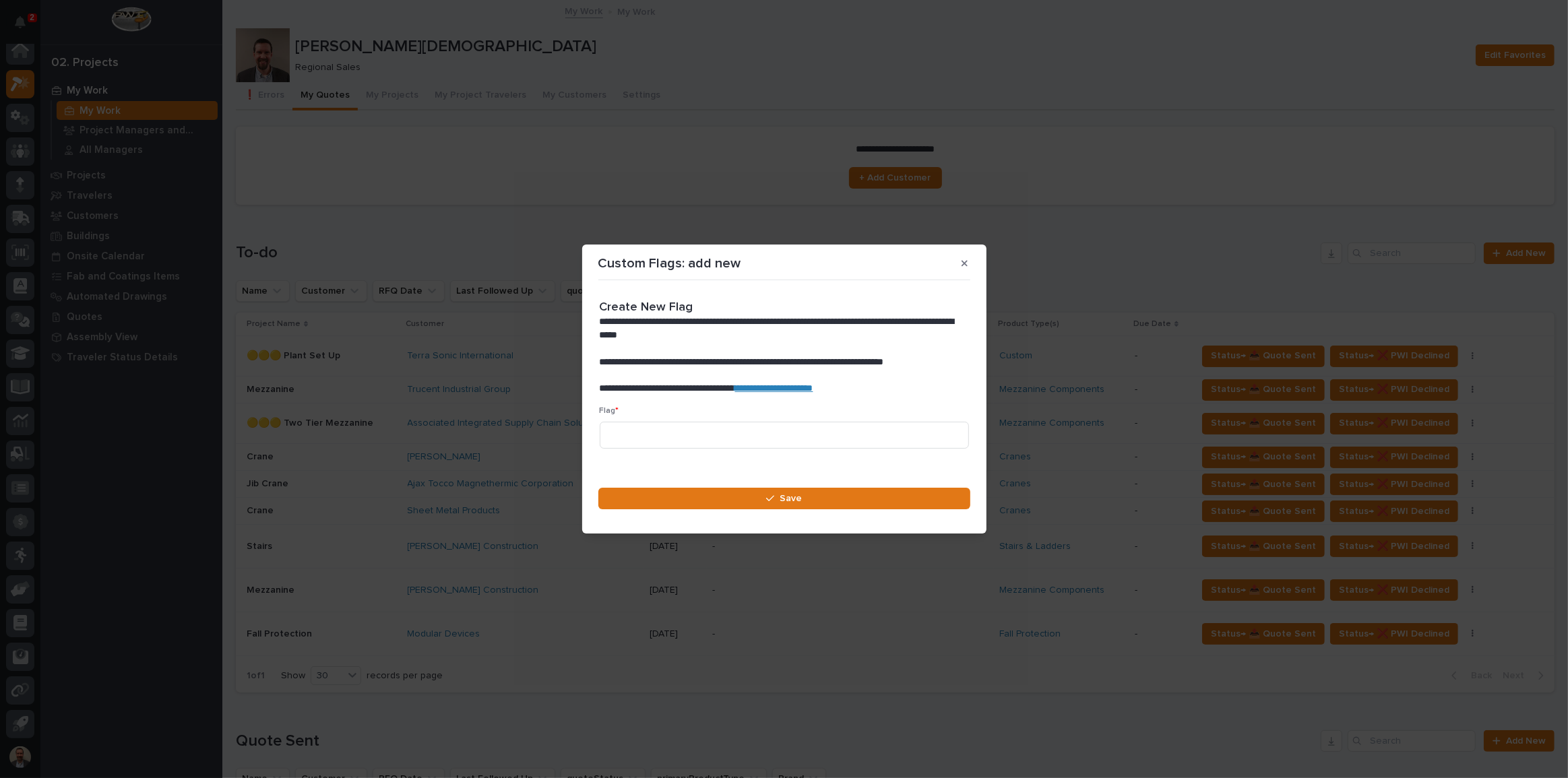
click at [814, 390] on link "**********" at bounding box center [774, 388] width 78 height 10
paste input "🟠"
type input "🟠🟠🟠"
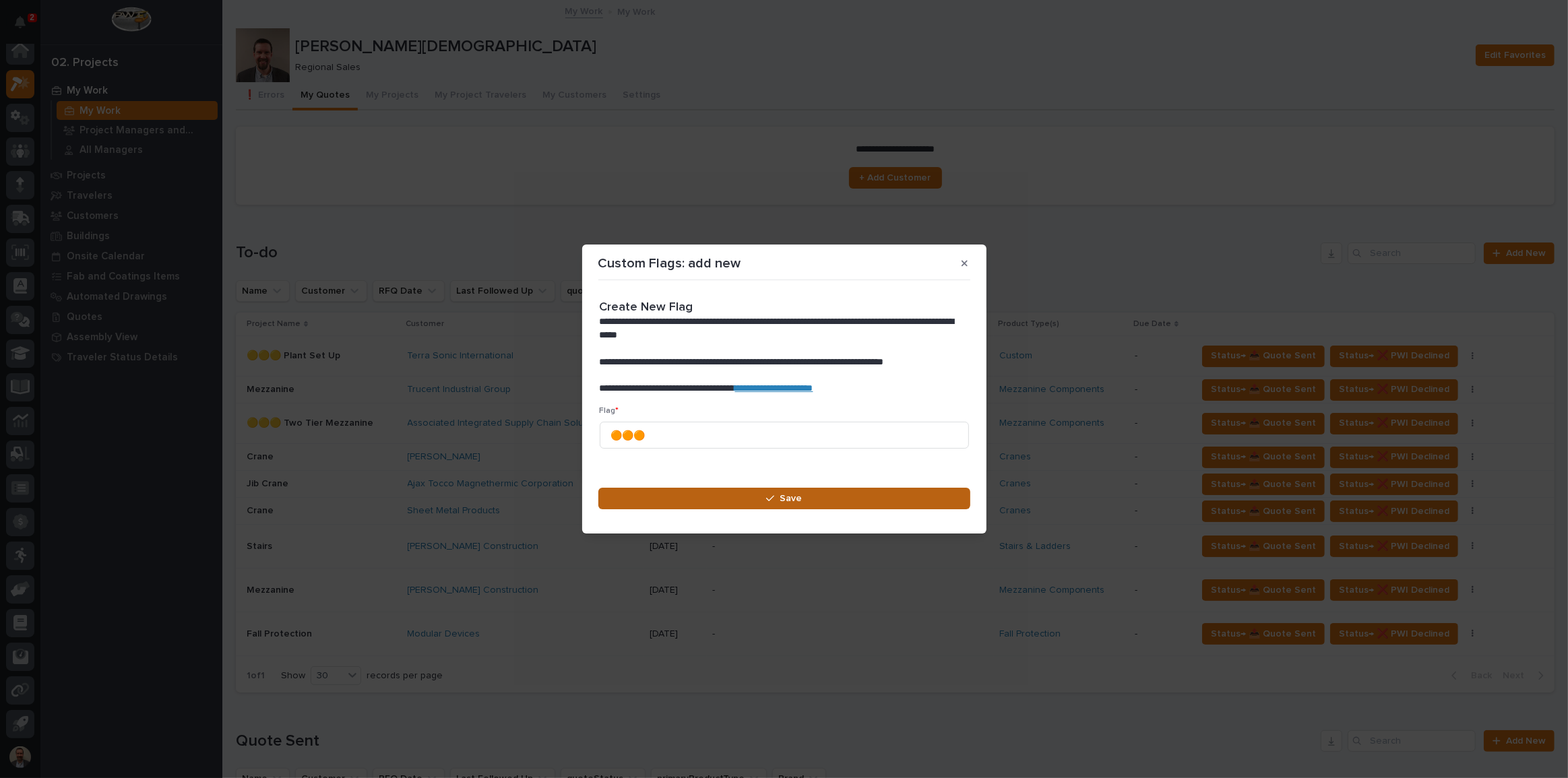
click at [789, 498] on span "Save" at bounding box center [790, 498] width 22 height 12
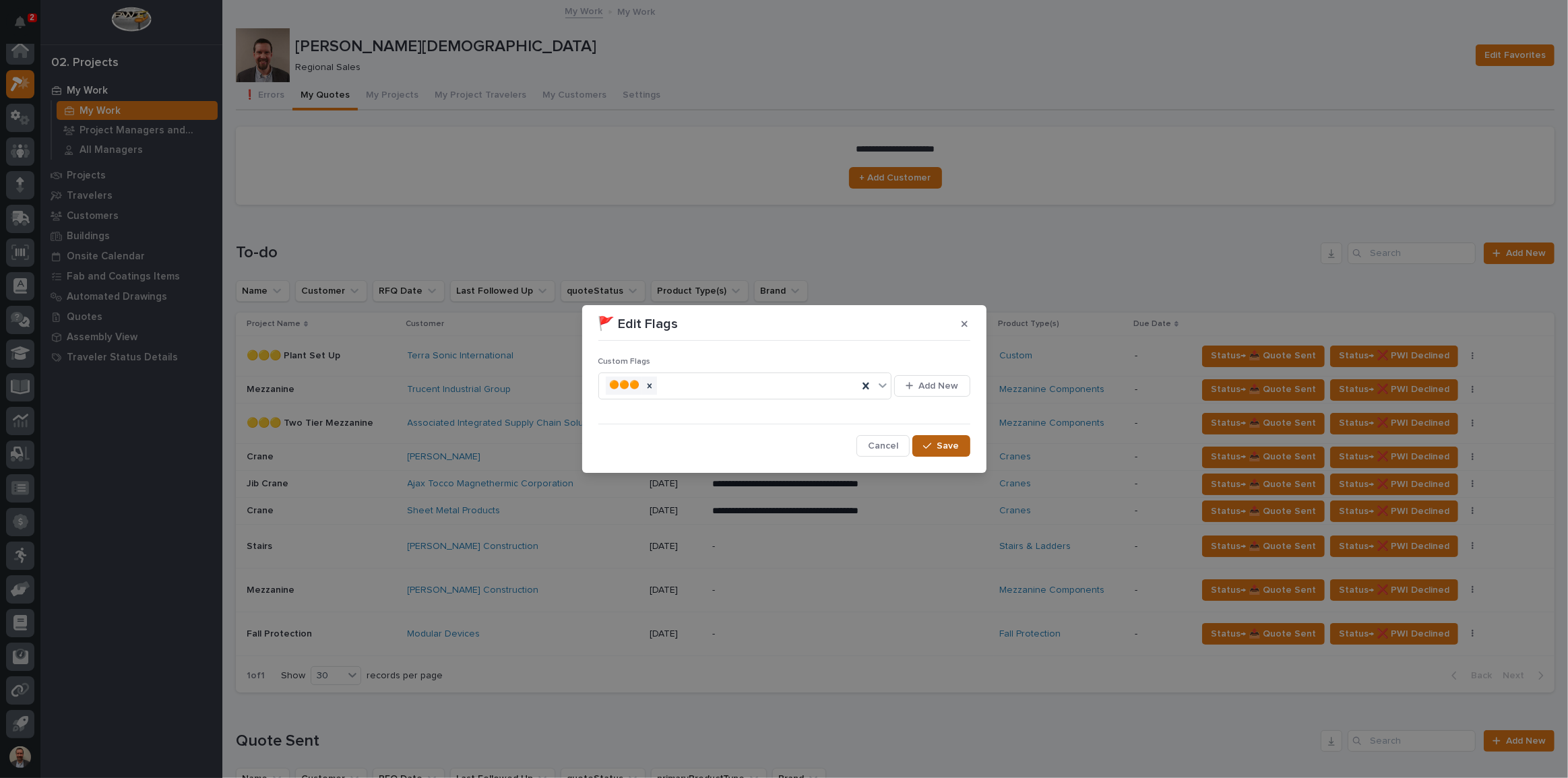
click at [946, 450] on span "Save" at bounding box center [948, 445] width 22 height 12
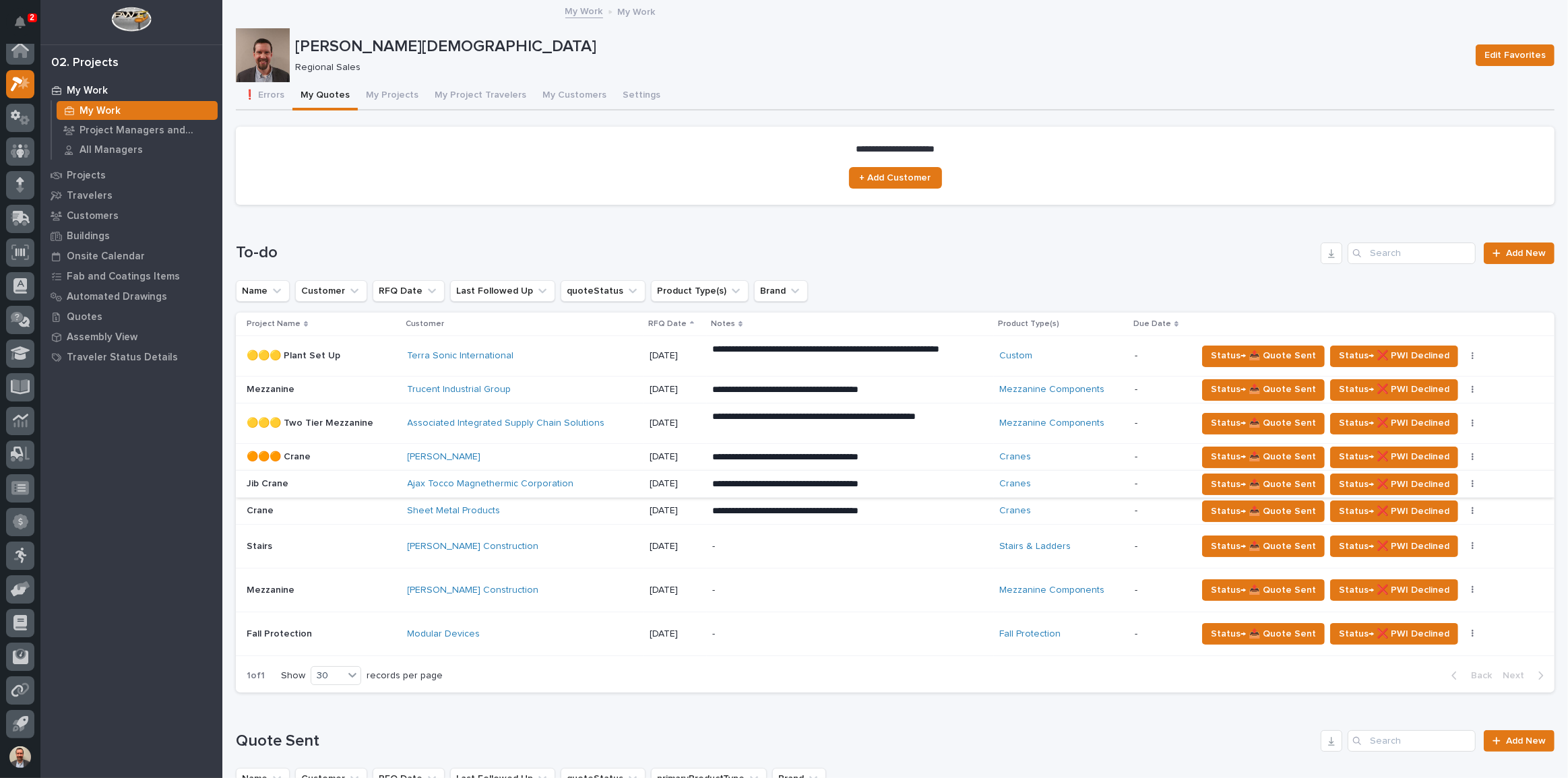
click at [1464, 481] on button "button" at bounding box center [1473, 484] width 19 height 10
click at [1431, 526] on button "🚩 Edit Flags" at bounding box center [1423, 531] width 98 height 22
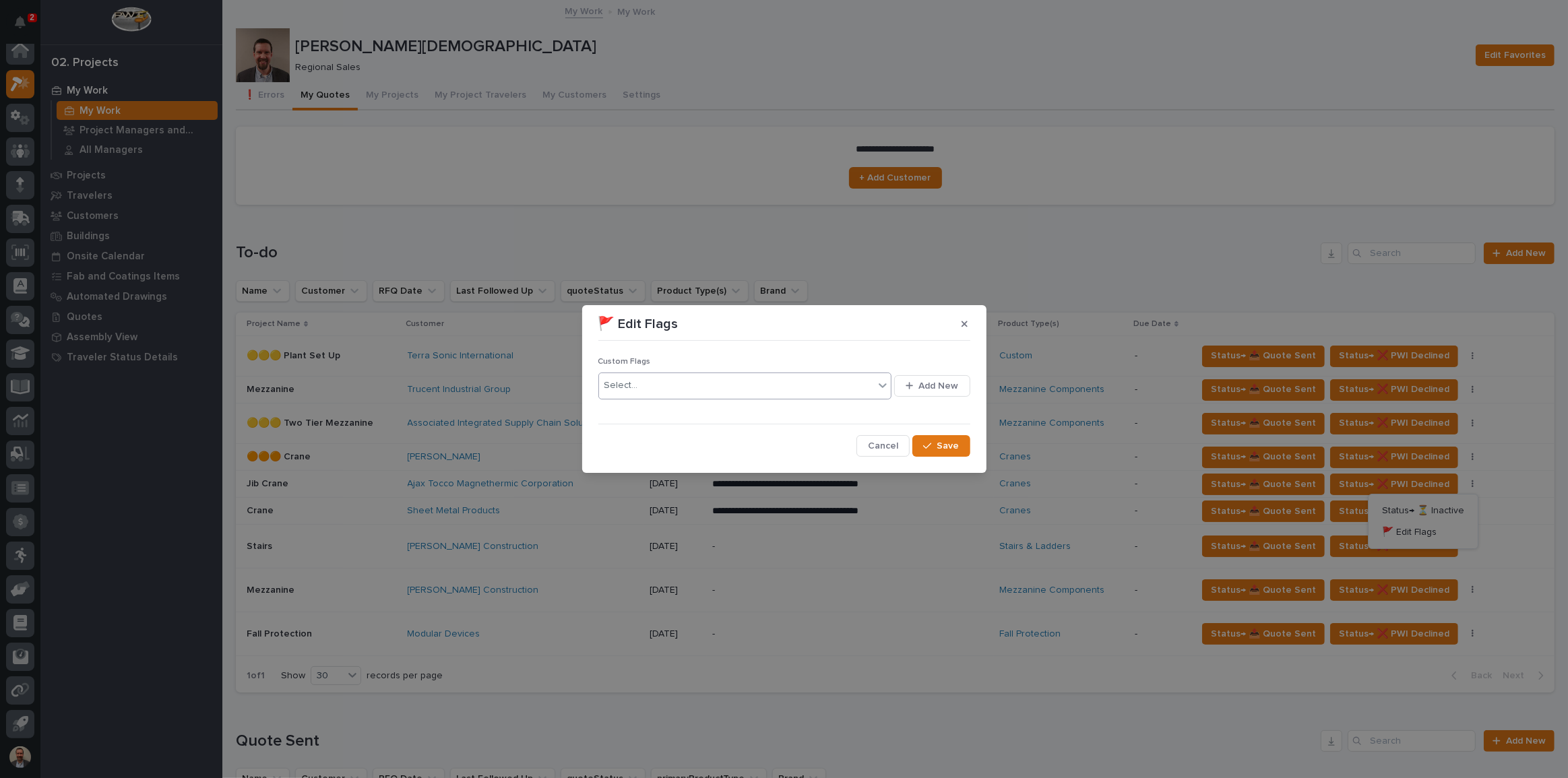
click at [887, 384] on icon at bounding box center [882, 385] width 8 height 5
click at [842, 417] on div "🟠🟠🟠" at bounding box center [745, 412] width 293 height 24
click at [938, 442] on span "Save" at bounding box center [948, 445] width 22 height 12
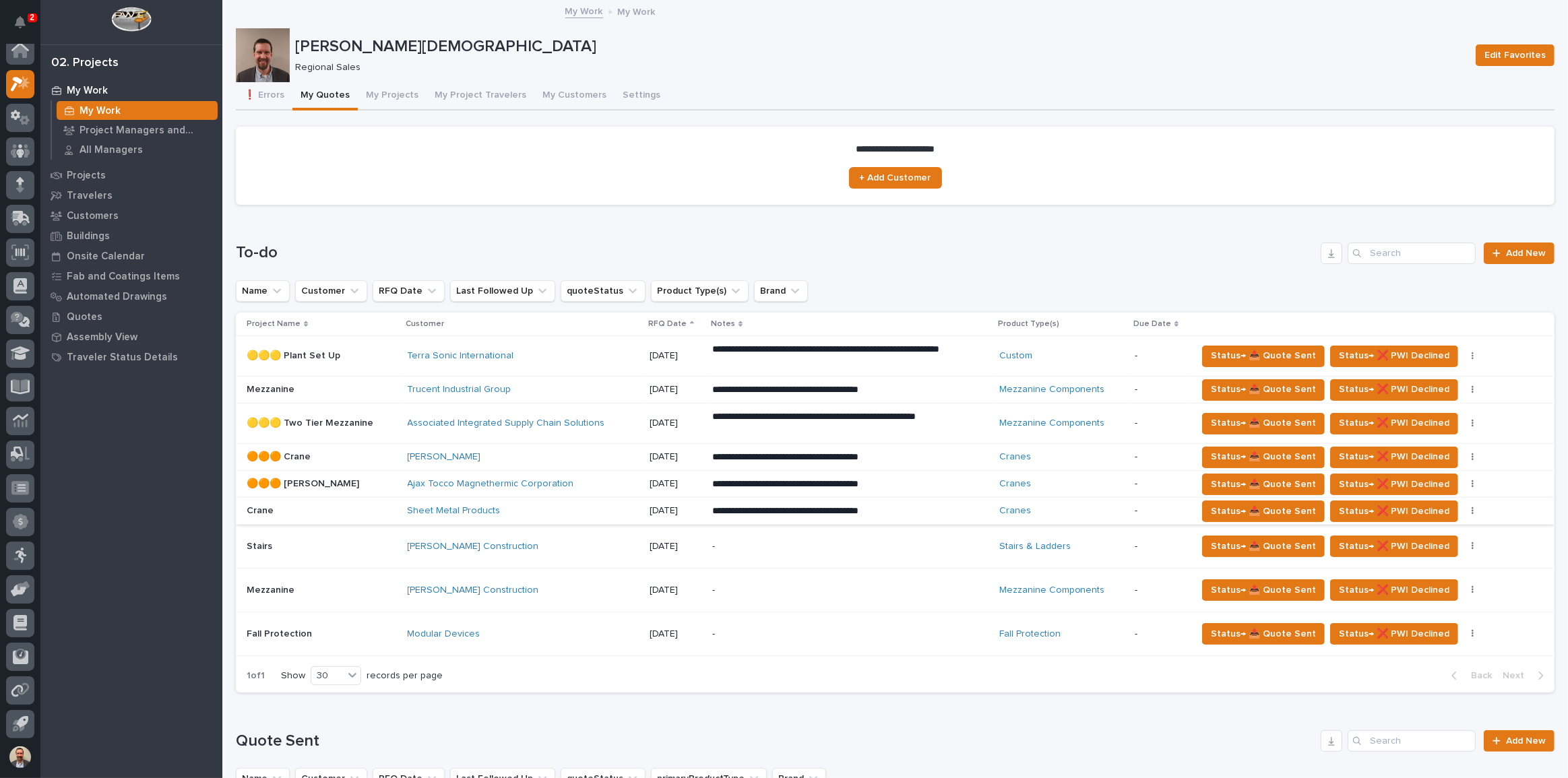
click at [1471, 508] on icon "button" at bounding box center [1472, 511] width 2 height 10
click at [1405, 559] on span "🚩 Edit Flags" at bounding box center [1409, 559] width 54 height 16
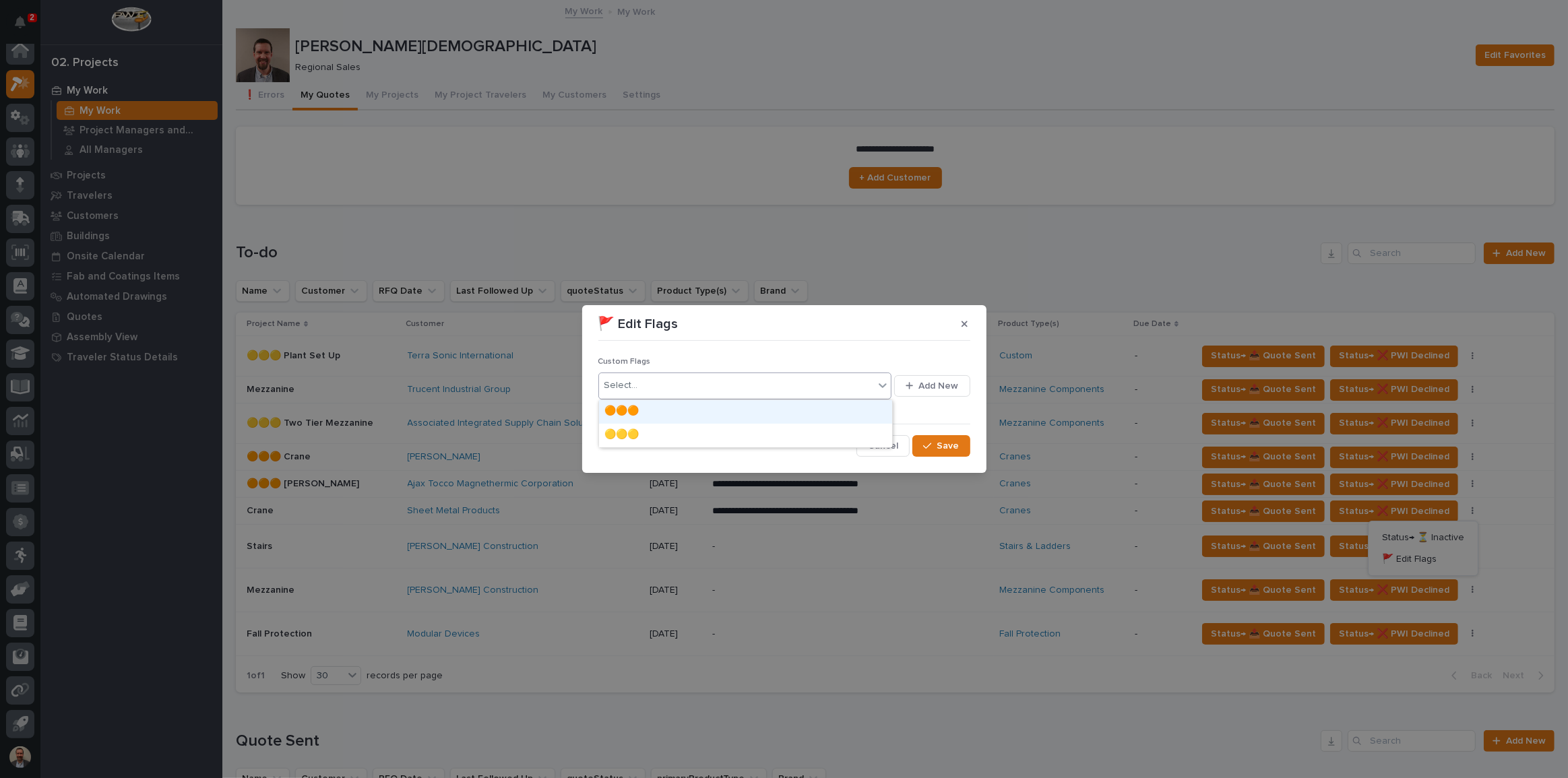
click at [884, 384] on icon at bounding box center [882, 385] width 14 height 14
click at [854, 408] on div "🟠🟠🟠" at bounding box center [745, 412] width 293 height 24
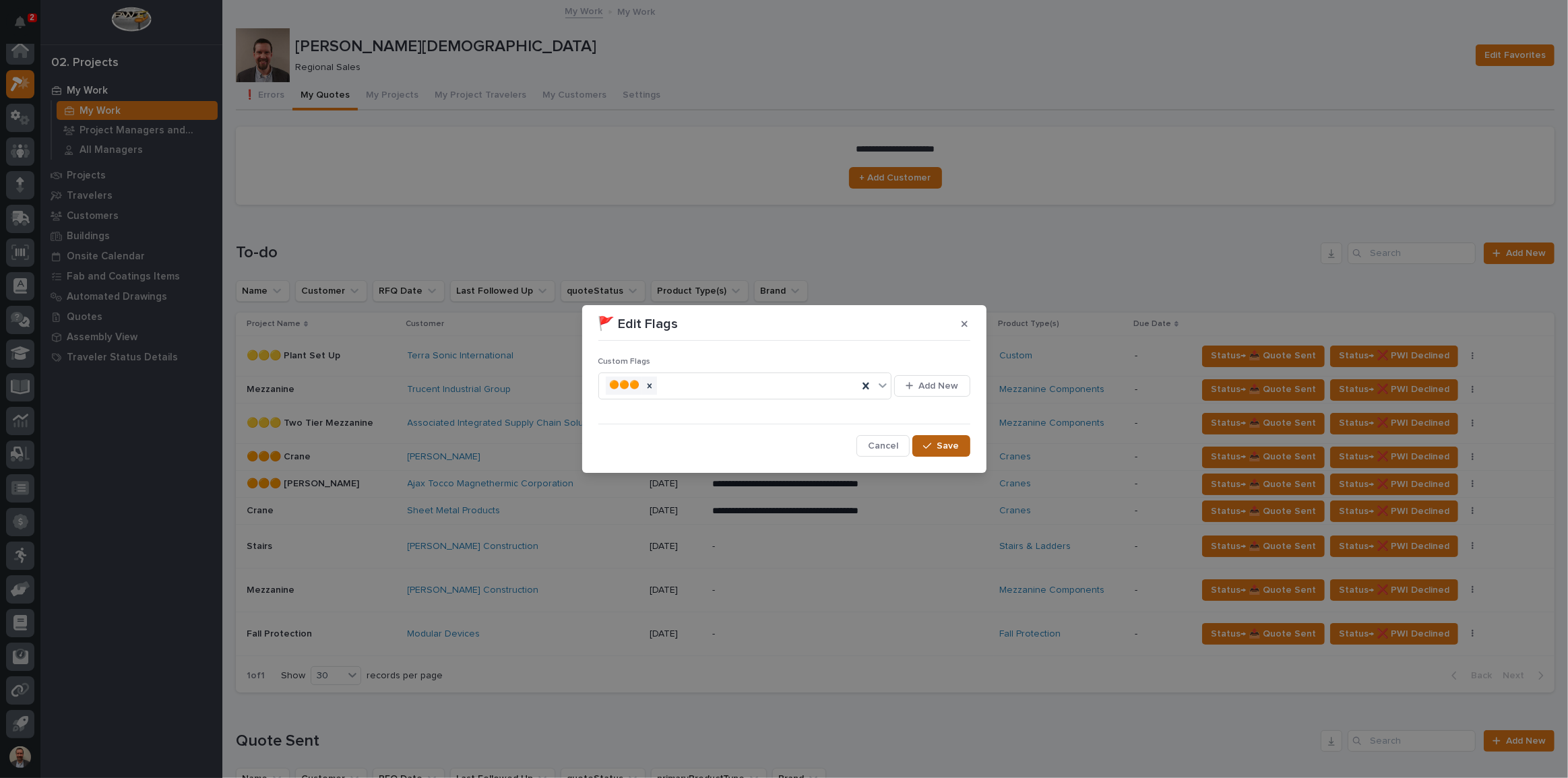
click at [956, 442] on span "Save" at bounding box center [948, 445] width 22 height 12
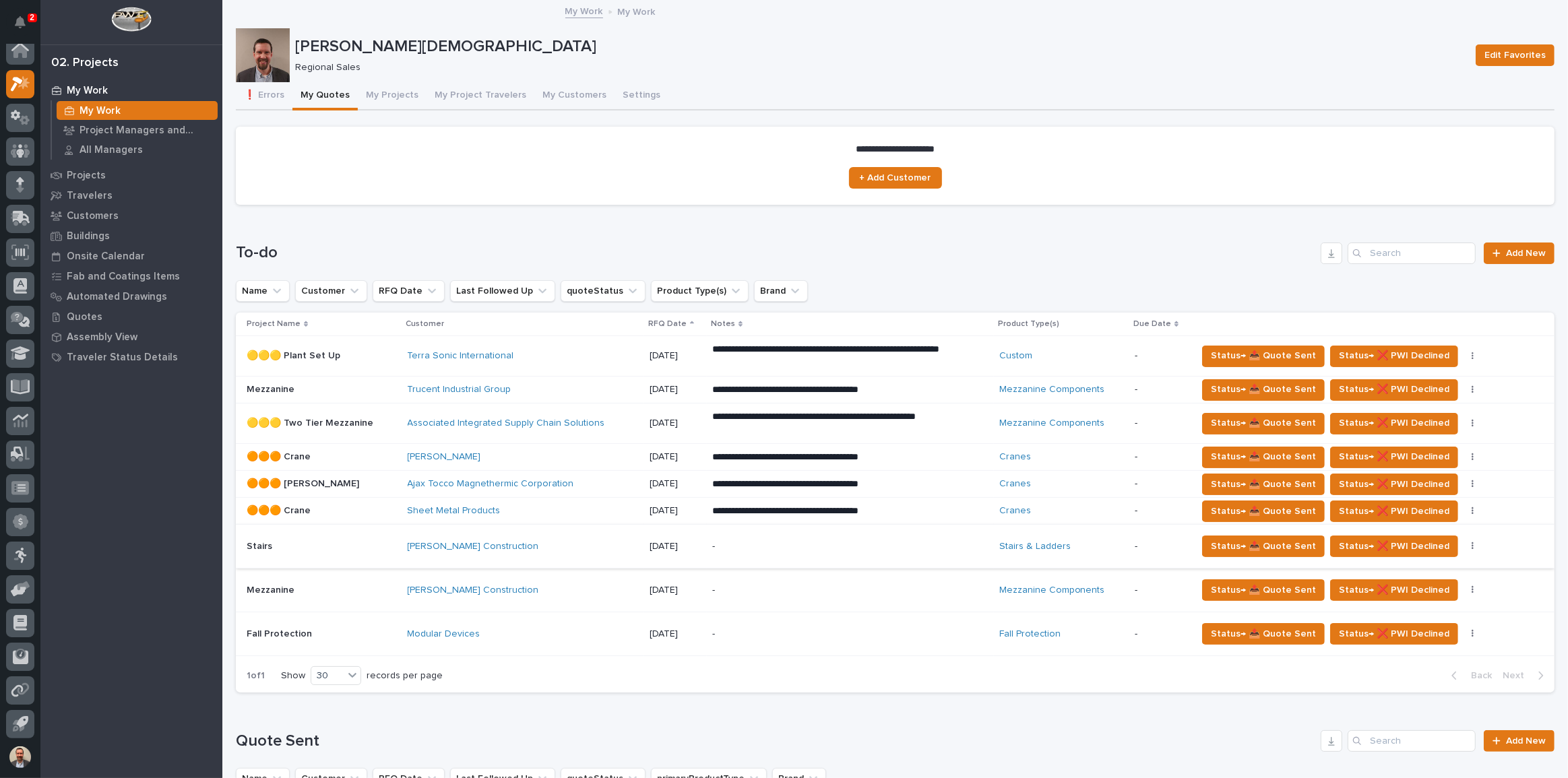
click at [1463, 542] on button "button" at bounding box center [1473, 547] width 19 height 10
click at [1438, 593] on button "🚩 Edit Flags" at bounding box center [1423, 594] width 98 height 22
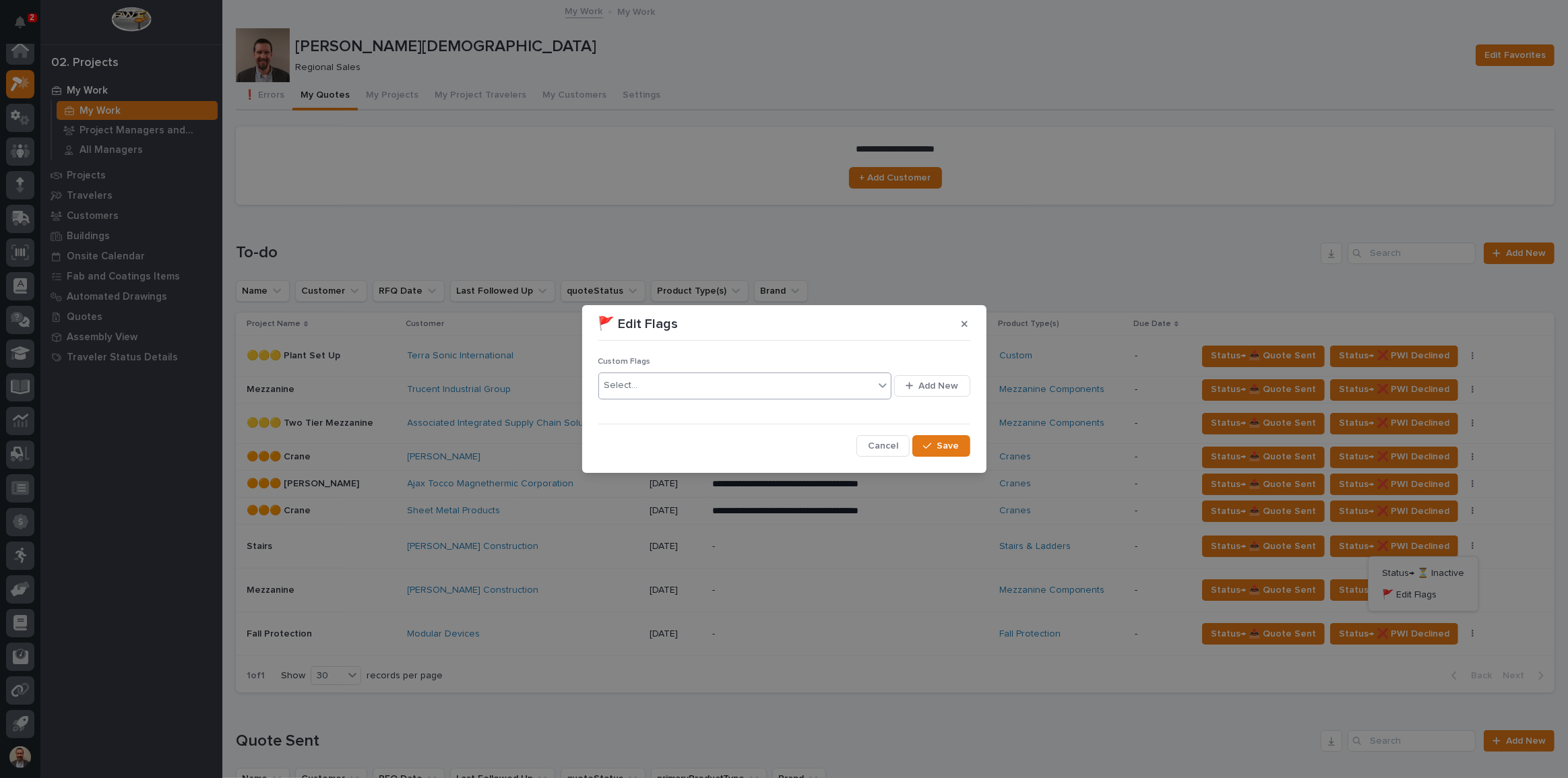
click at [880, 389] on icon at bounding box center [882, 385] width 14 height 14
click at [822, 414] on div "🟠🟠🟠" at bounding box center [745, 412] width 293 height 24
click at [956, 444] on span "Save" at bounding box center [948, 445] width 22 height 12
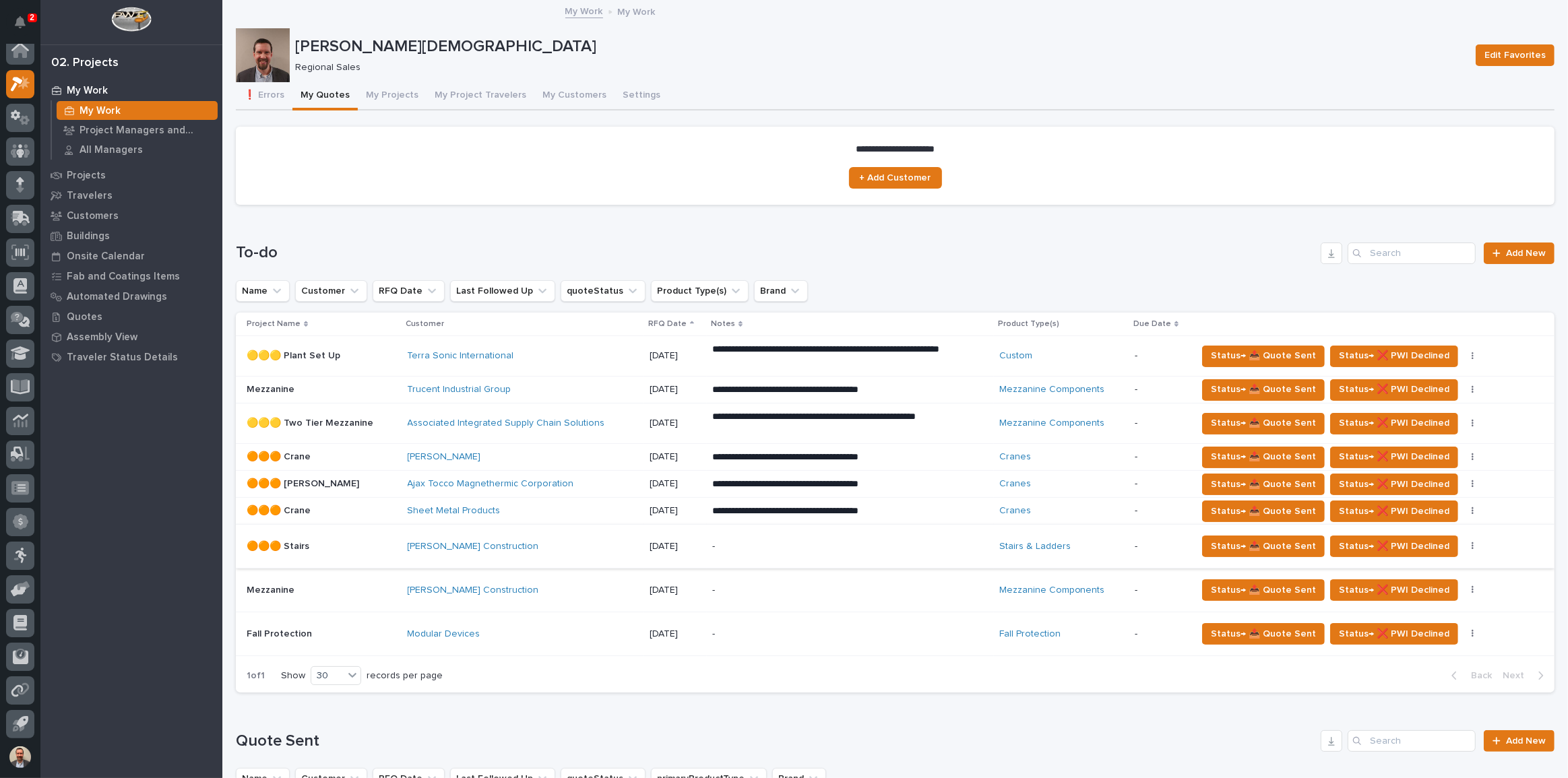
click at [1463, 543] on button "button" at bounding box center [1473, 547] width 19 height 10
click at [1431, 586] on button "🚩 Edit Flags" at bounding box center [1423, 594] width 98 height 22
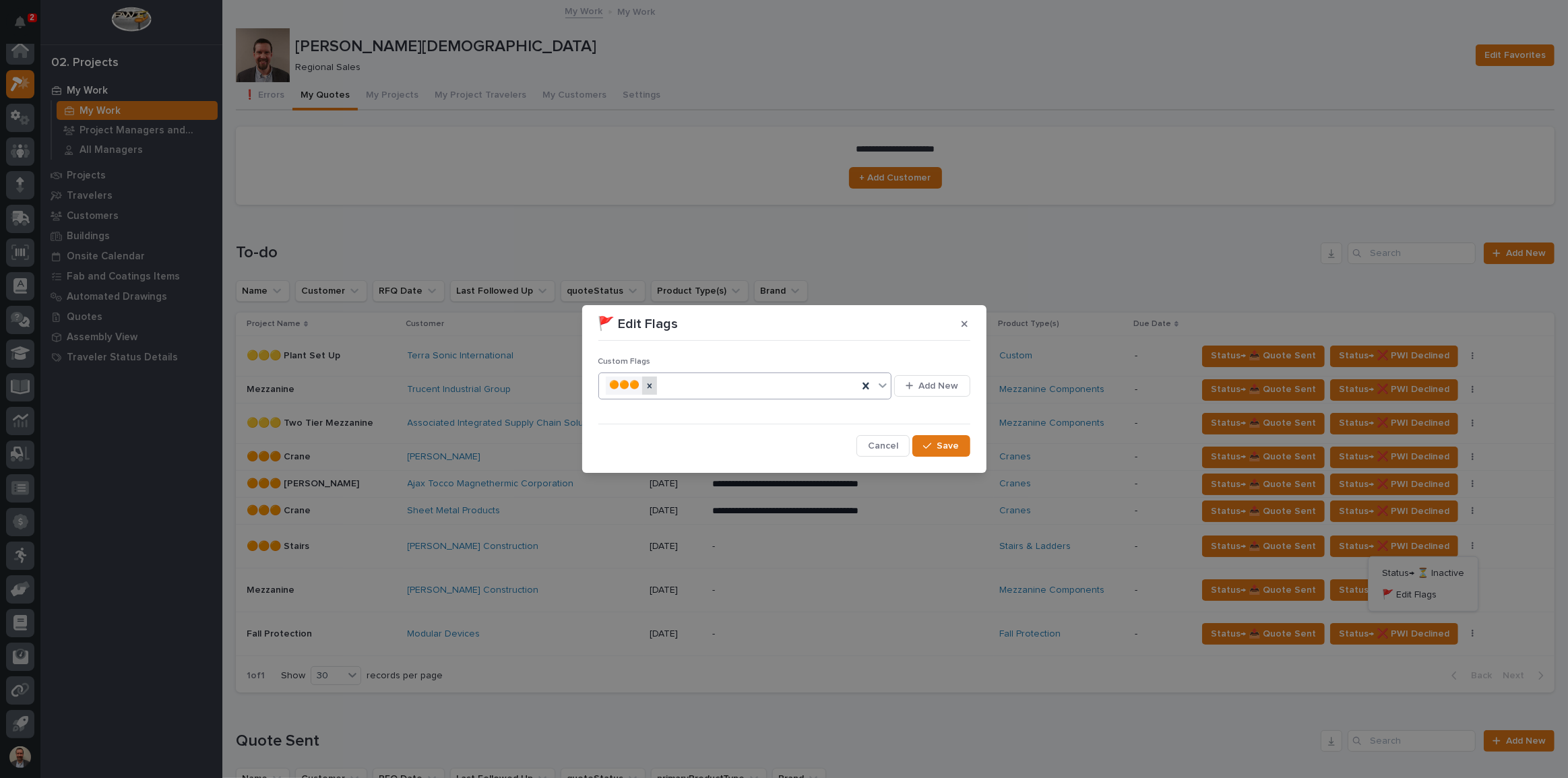
click at [652, 382] on icon at bounding box center [650, 386] width 10 height 10
click at [934, 382] on span "Add New" at bounding box center [939, 385] width 40 height 12
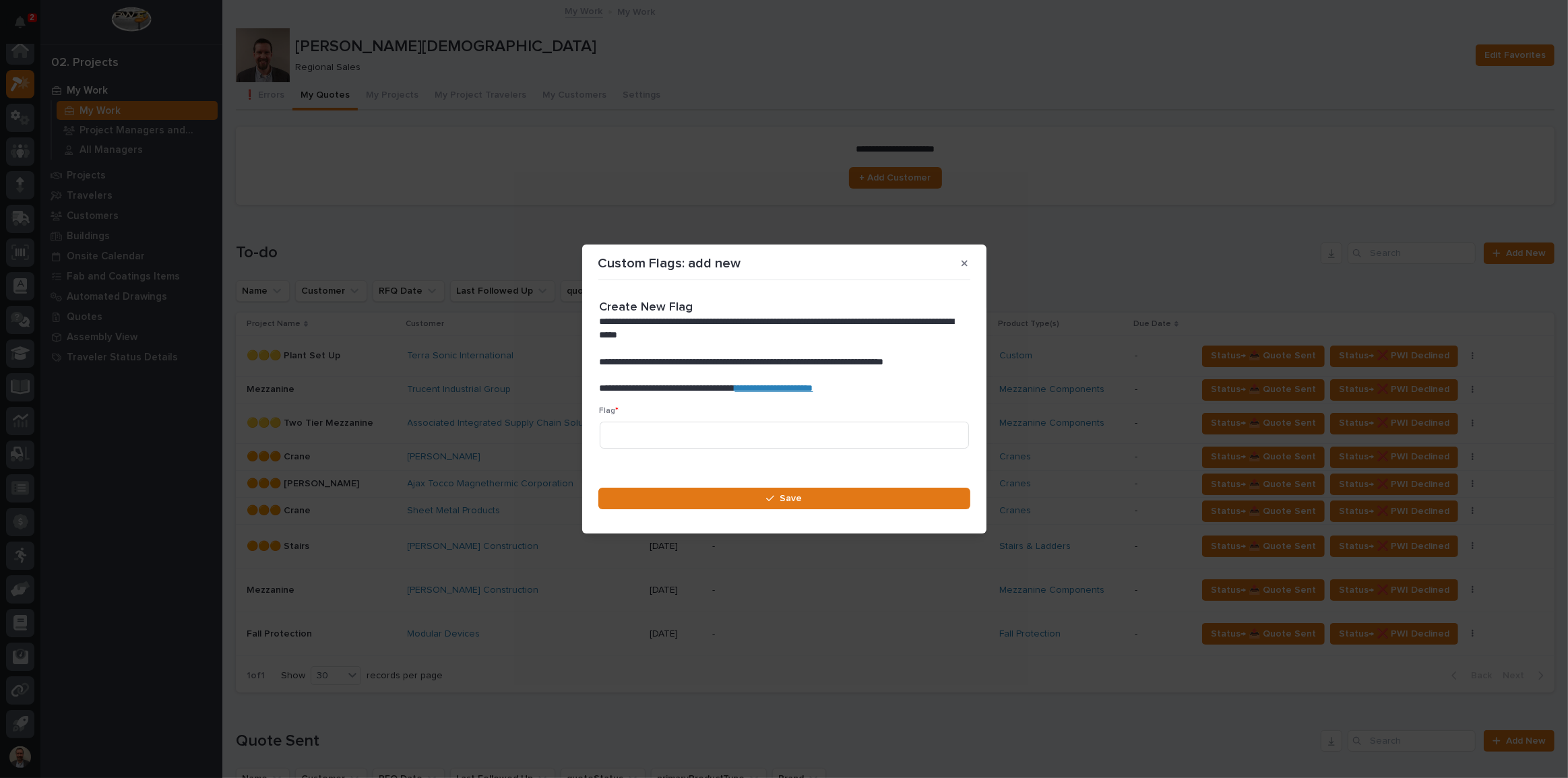
click at [814, 389] on link "**********" at bounding box center [774, 388] width 78 height 10
paste input "🟢"
type input "🟢🟢🟢"
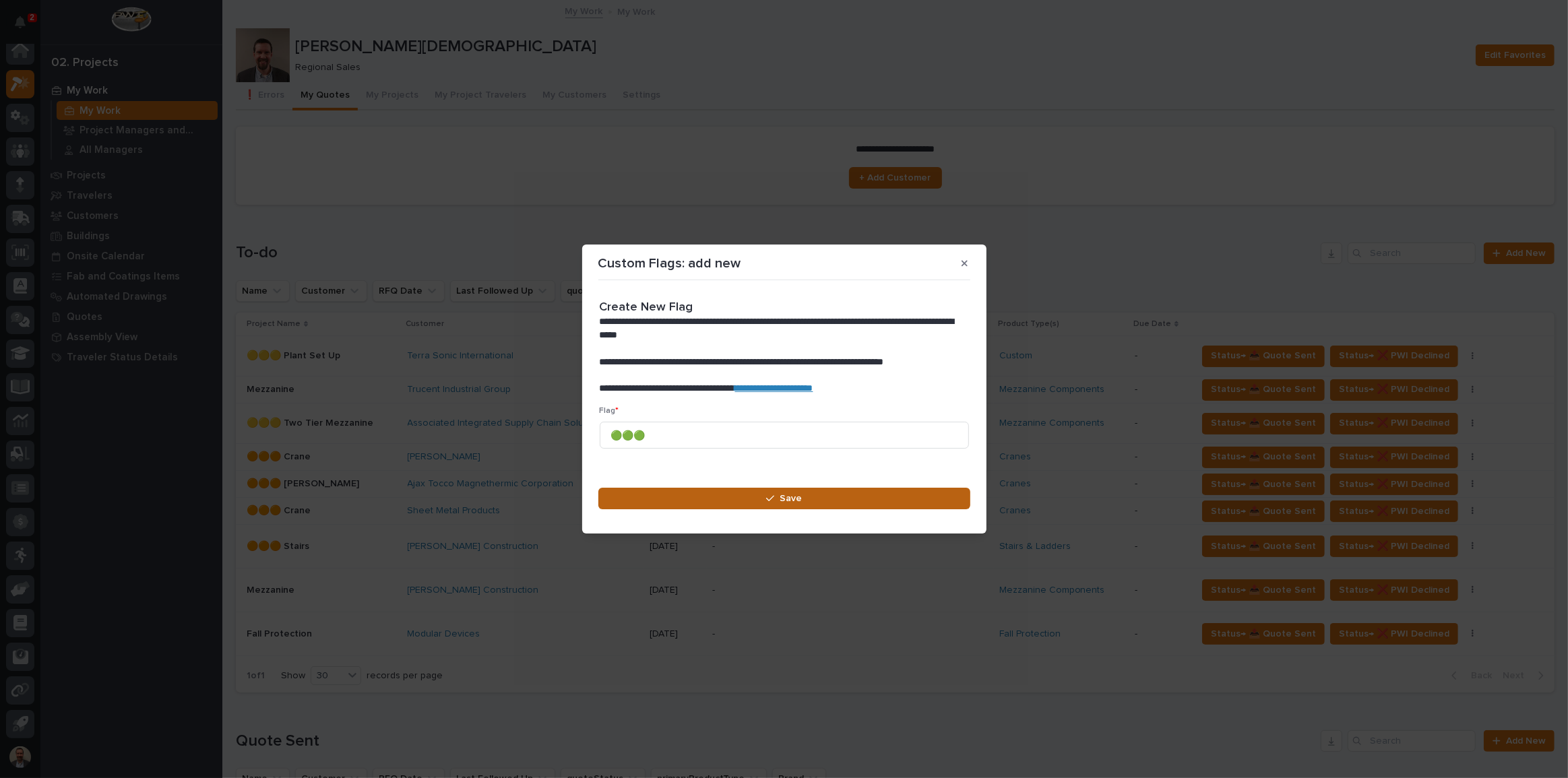
click at [799, 493] on span "Save" at bounding box center [790, 498] width 22 height 12
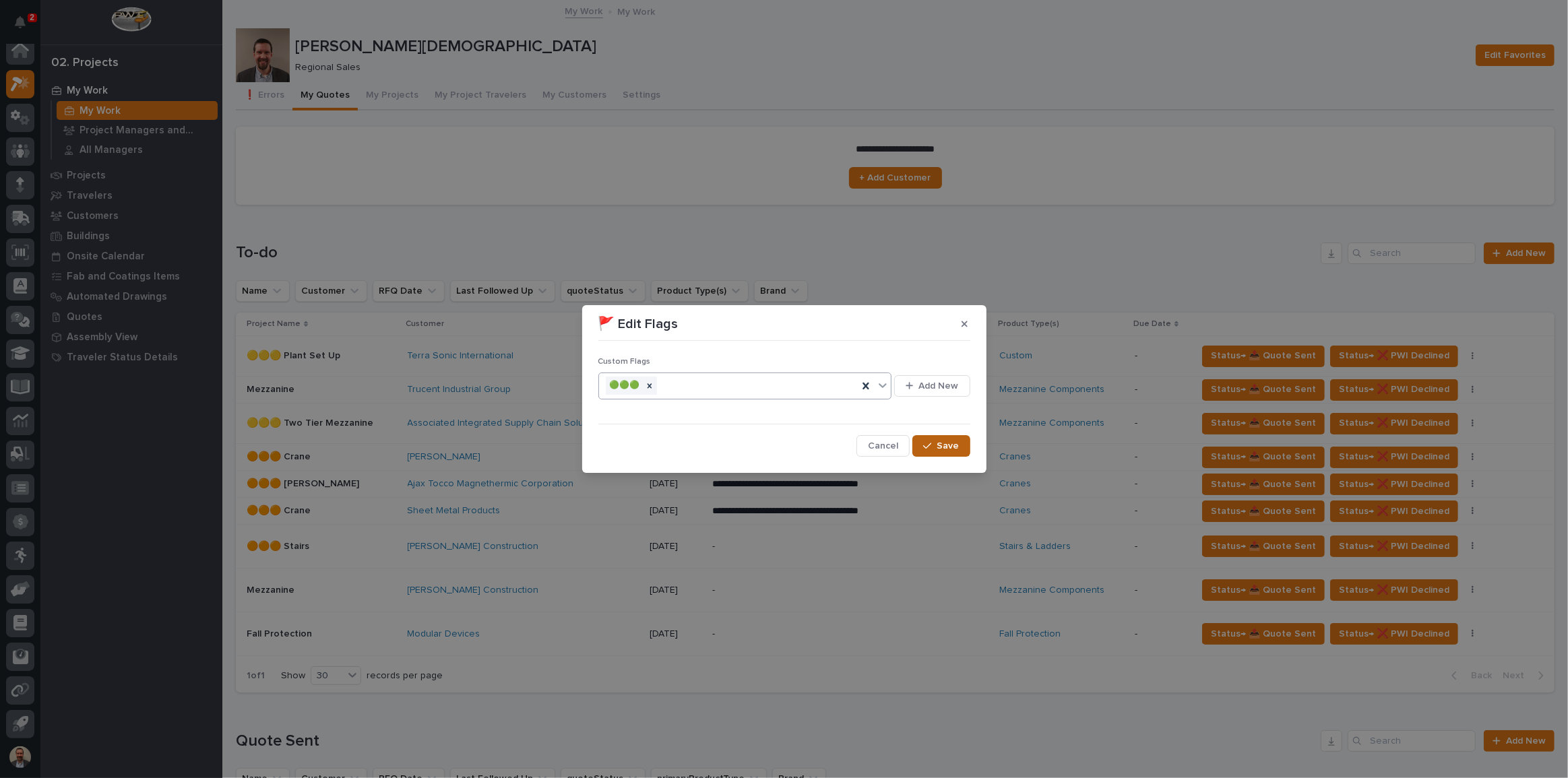
click at [940, 444] on span "Save" at bounding box center [948, 445] width 22 height 12
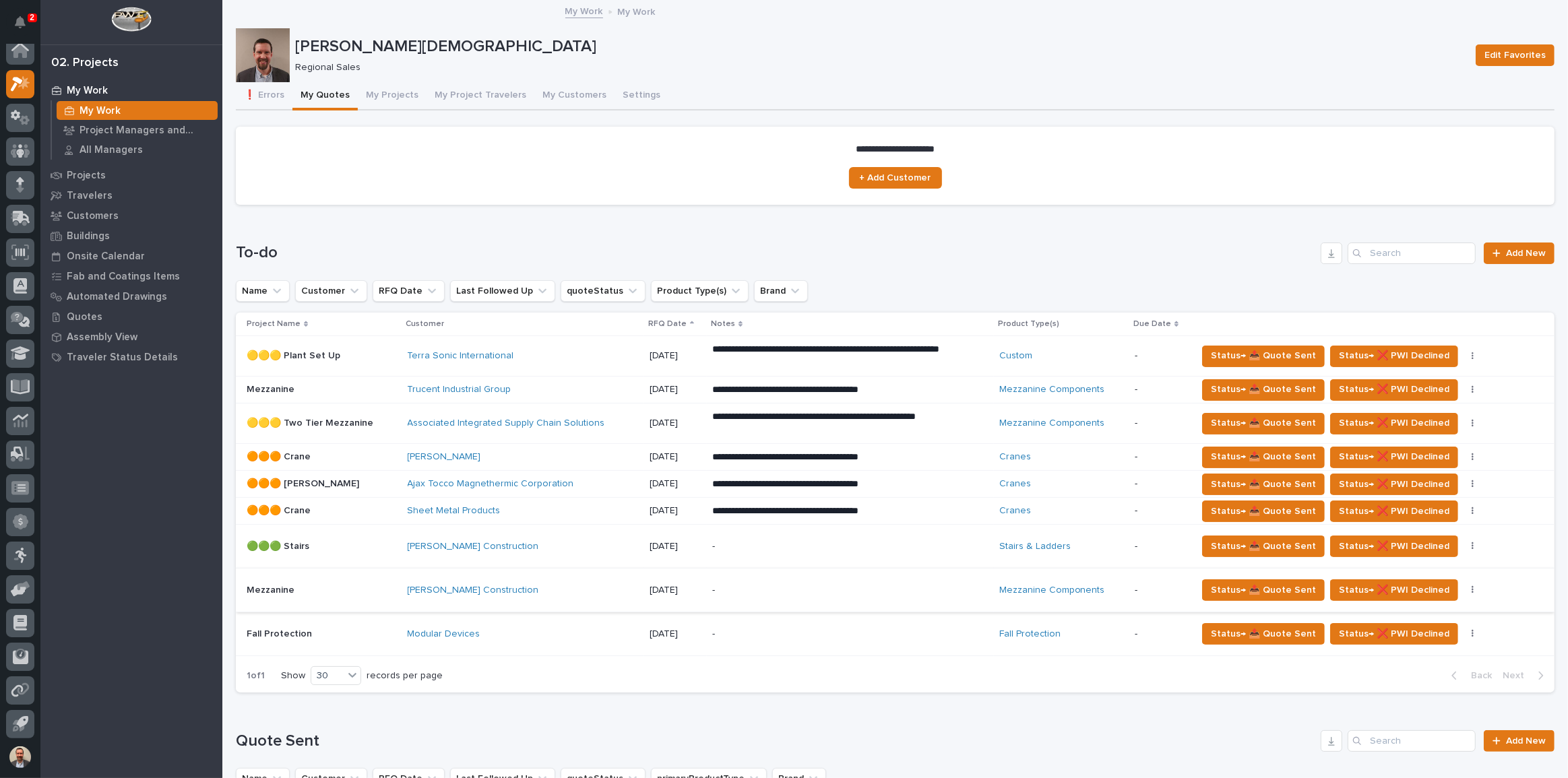
click at [1463, 585] on button "button" at bounding box center [1473, 590] width 19 height 10
click at [1439, 639] on button "🚩 Edit Flags" at bounding box center [1423, 638] width 98 height 22
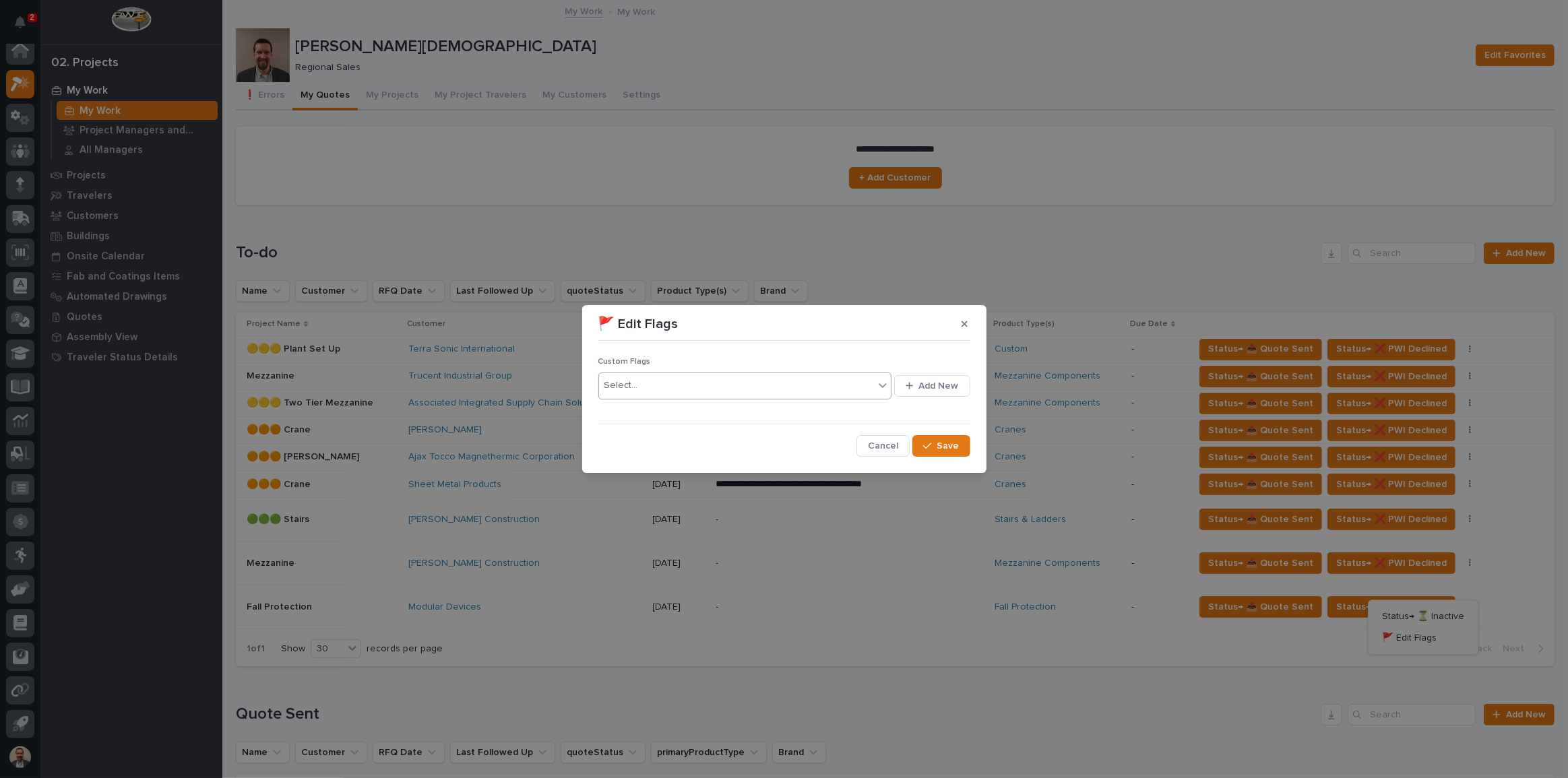
click at [879, 383] on icon at bounding box center [882, 385] width 14 height 14
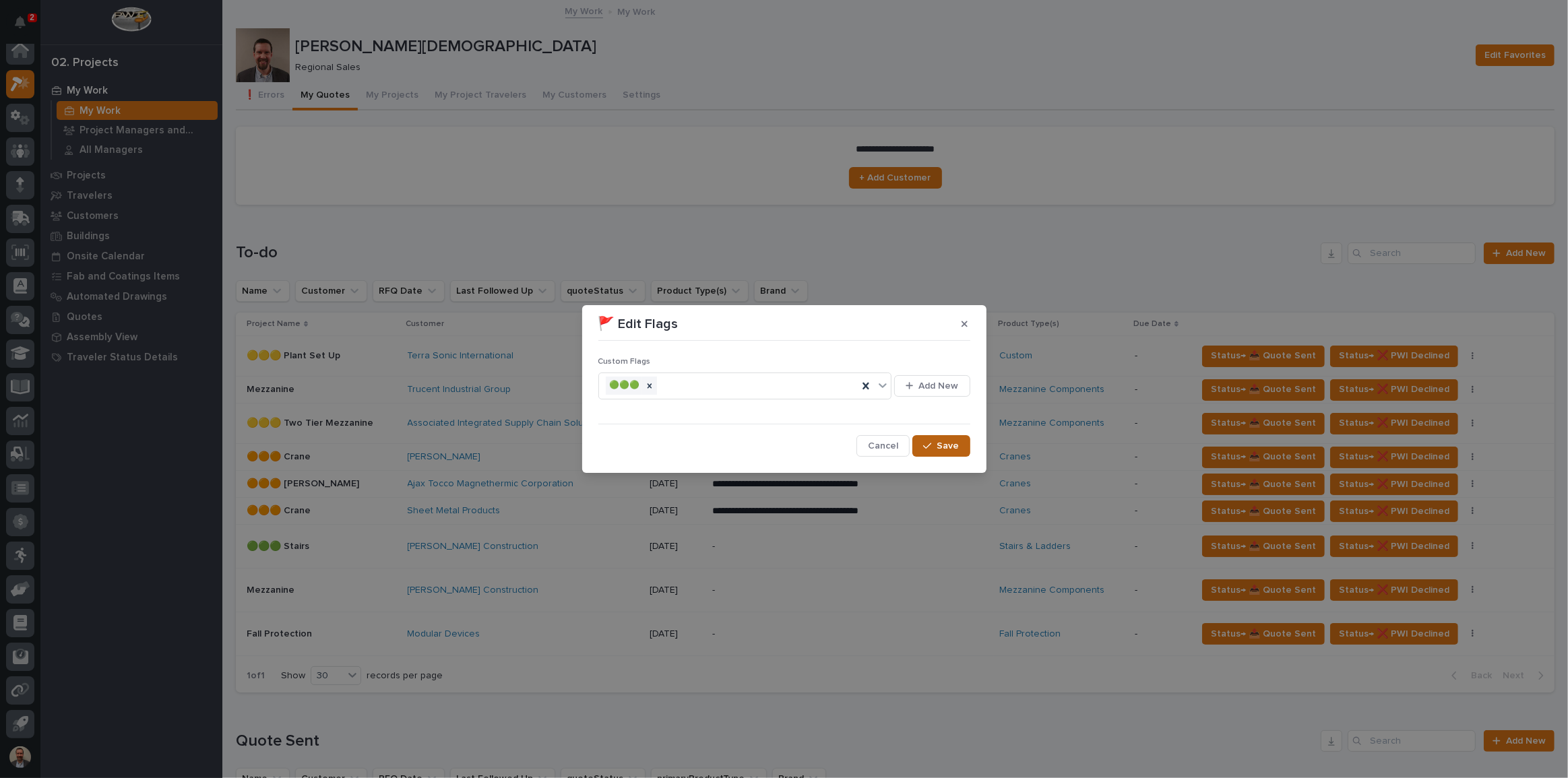
click at [939, 447] on span "Save" at bounding box center [948, 445] width 22 height 12
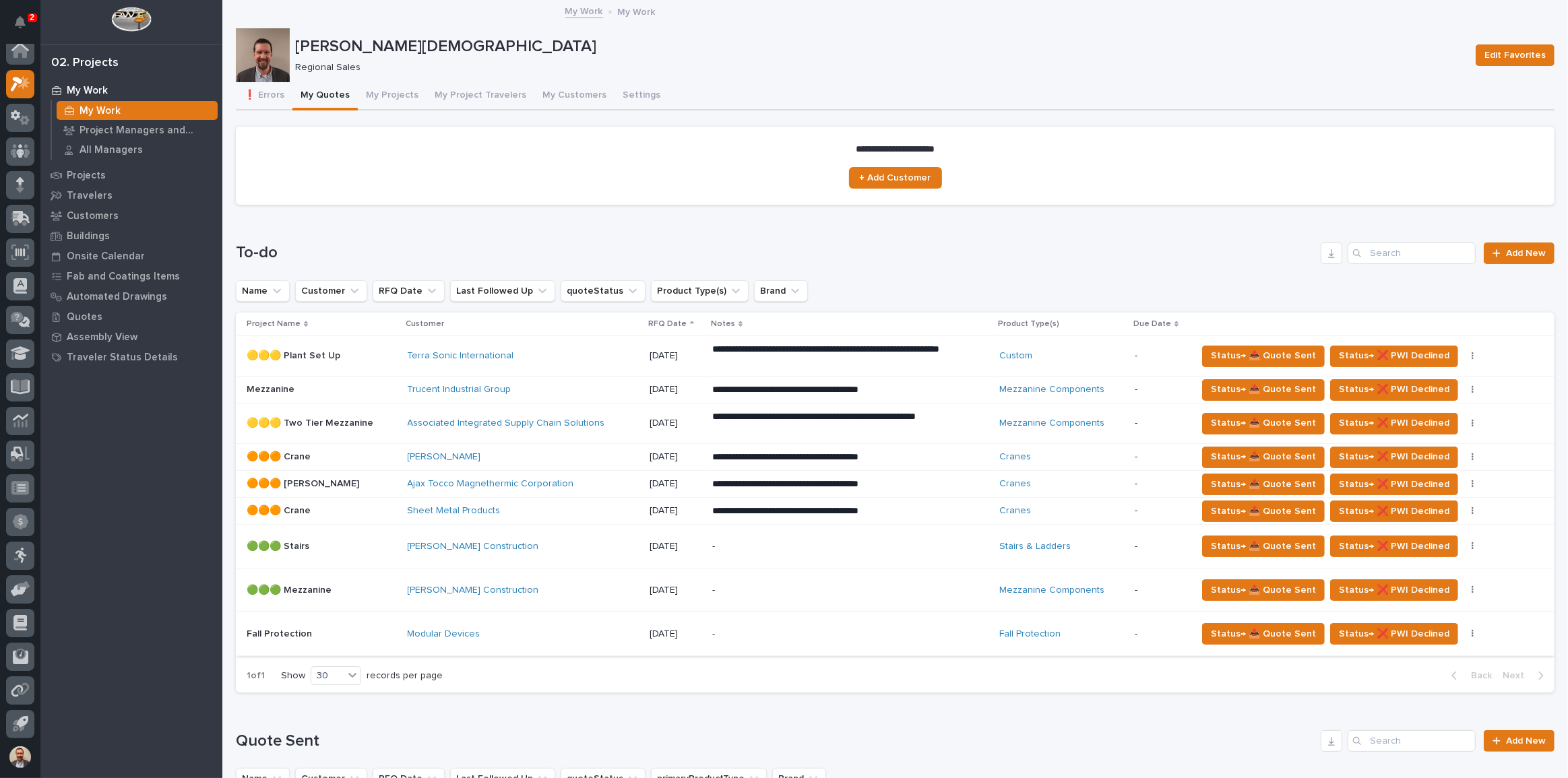
click at [1471, 629] on icon "button" at bounding box center [1472, 634] width 2 height 10
click at [1423, 682] on span "🚩 Edit Flags" at bounding box center [1409, 681] width 54 height 16
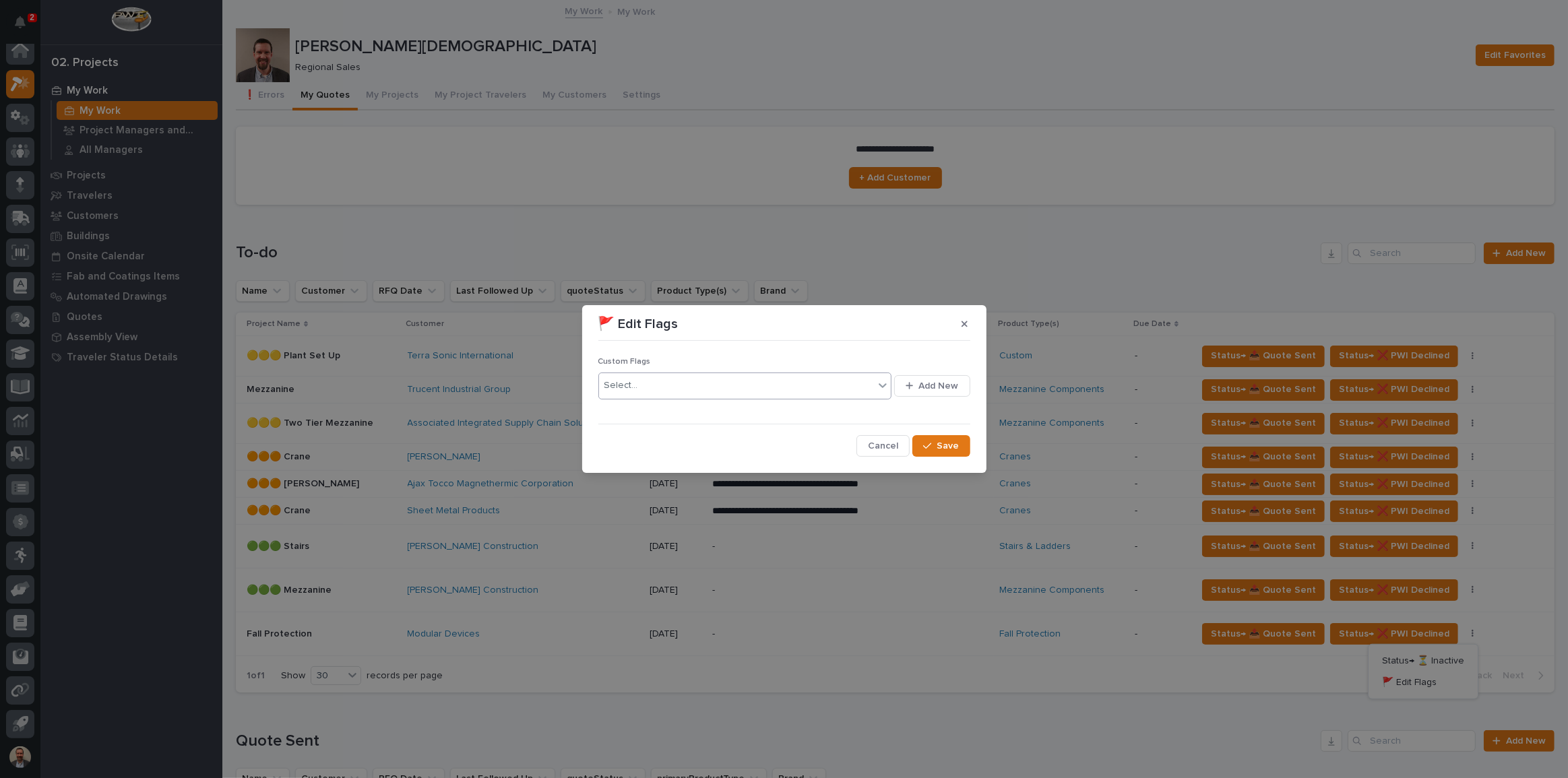
click at [766, 388] on div "Select..." at bounding box center [736, 385] width 275 height 22
click at [739, 452] on div "🟢🟢🟢" at bounding box center [745, 459] width 293 height 24
click at [960, 448] on button "Save" at bounding box center [941, 445] width 57 height 22
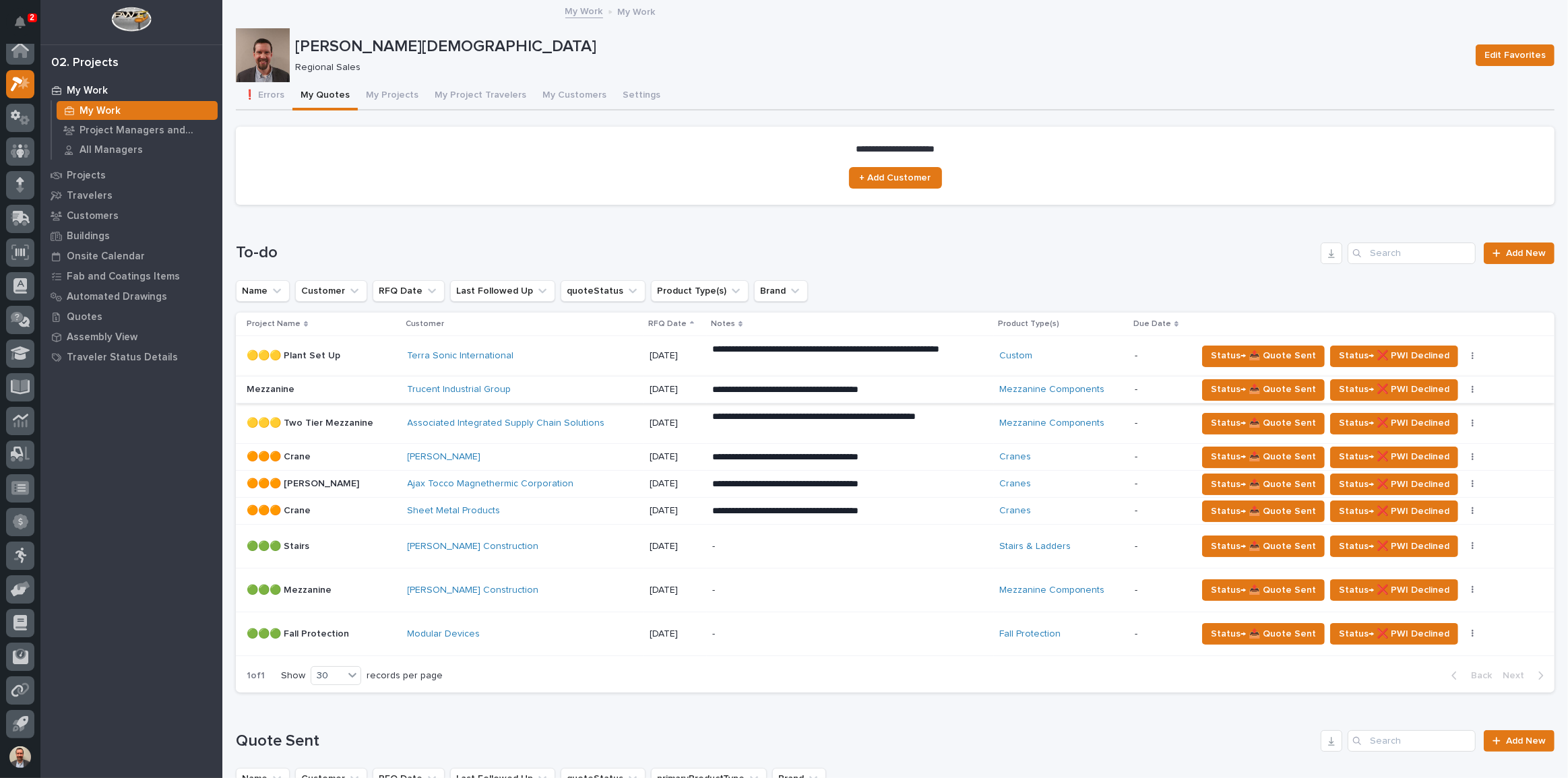
click at [1471, 385] on icon "button" at bounding box center [1472, 390] width 2 height 10
click at [1392, 434] on span "🚩 Edit Flags" at bounding box center [1409, 438] width 54 height 16
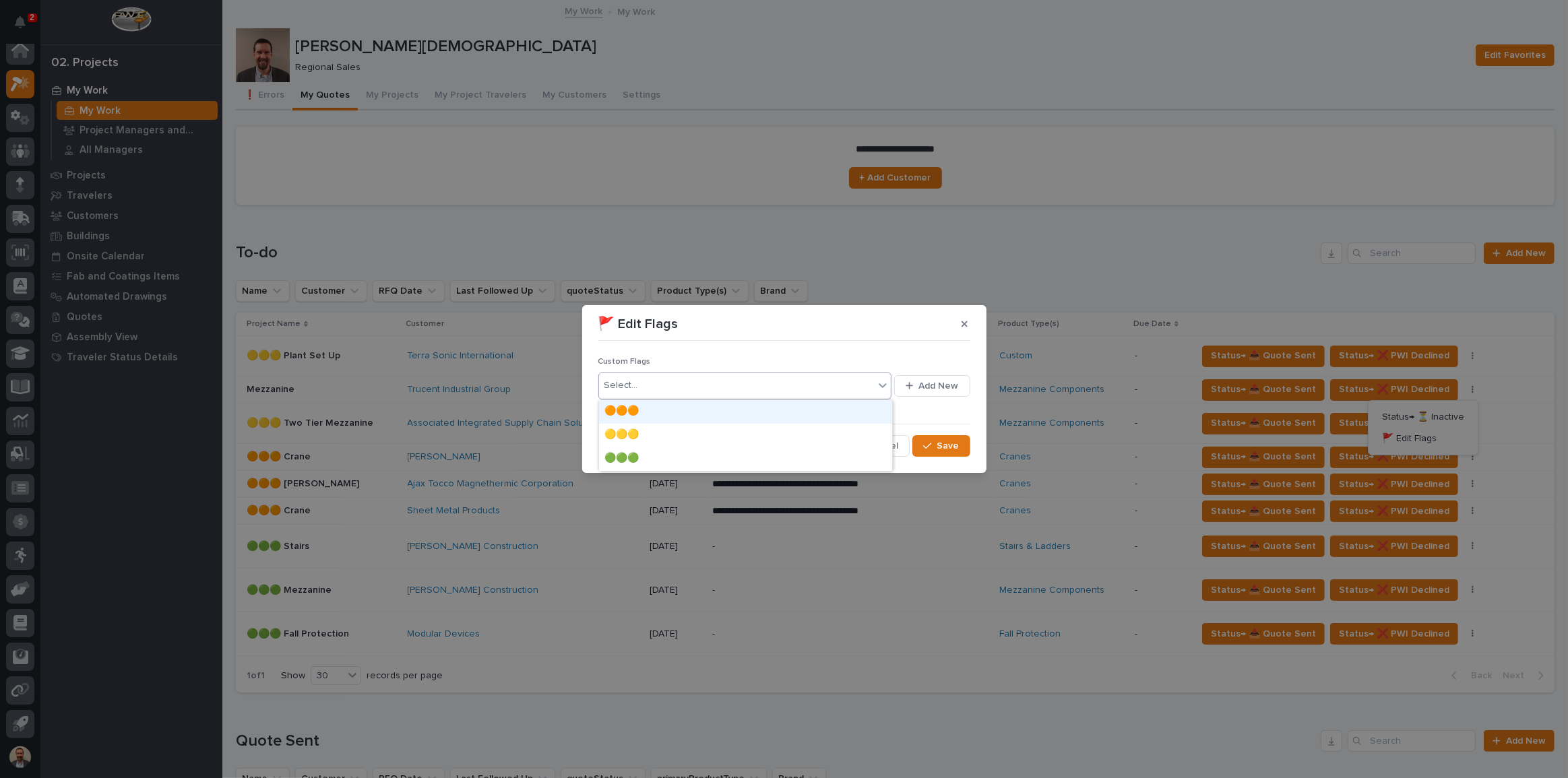
click at [886, 387] on icon at bounding box center [882, 385] width 14 height 14
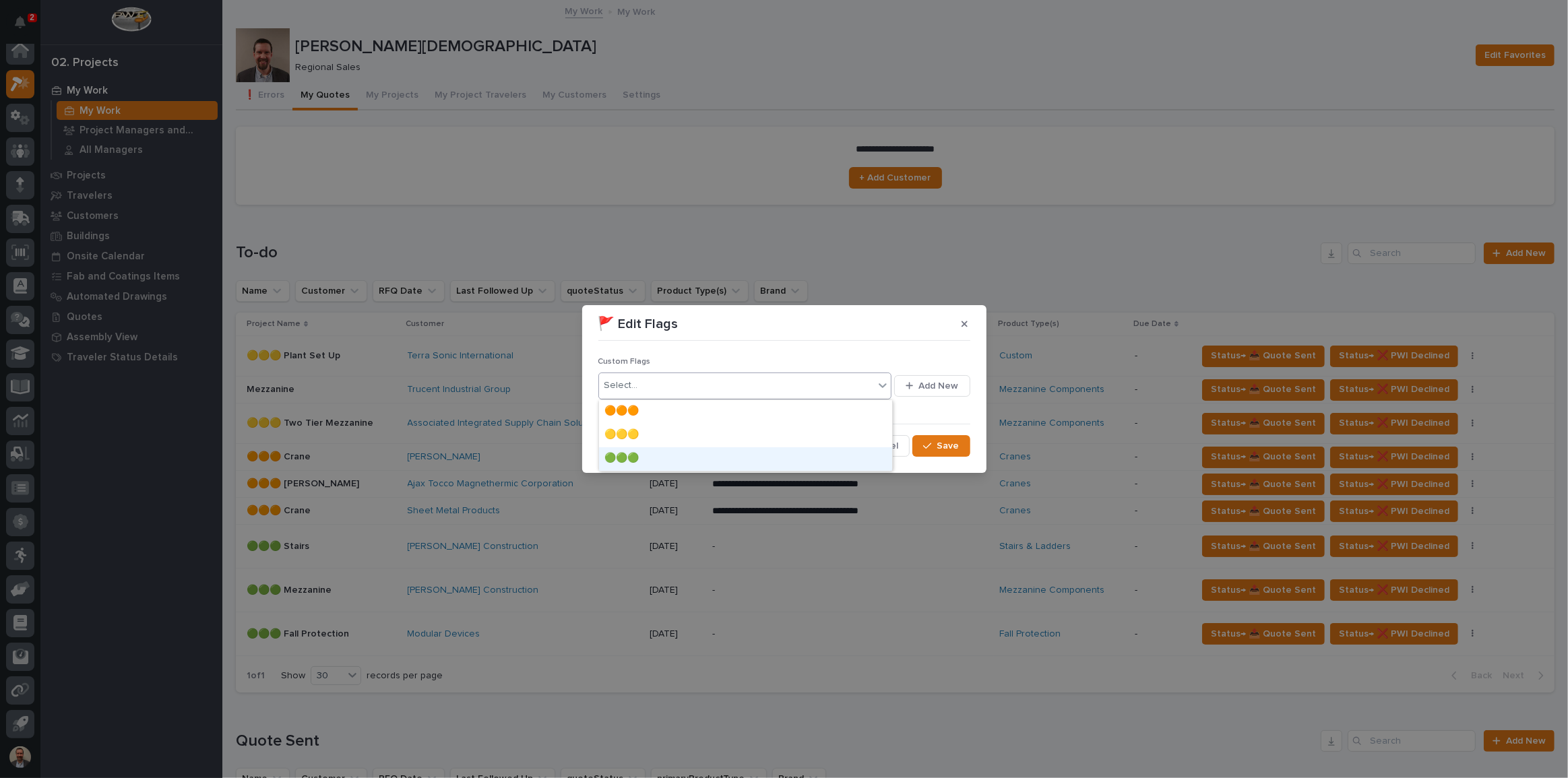
click at [853, 453] on div "🟢🟢🟢" at bounding box center [745, 459] width 293 height 24
click at [960, 446] on button "Save" at bounding box center [941, 445] width 57 height 22
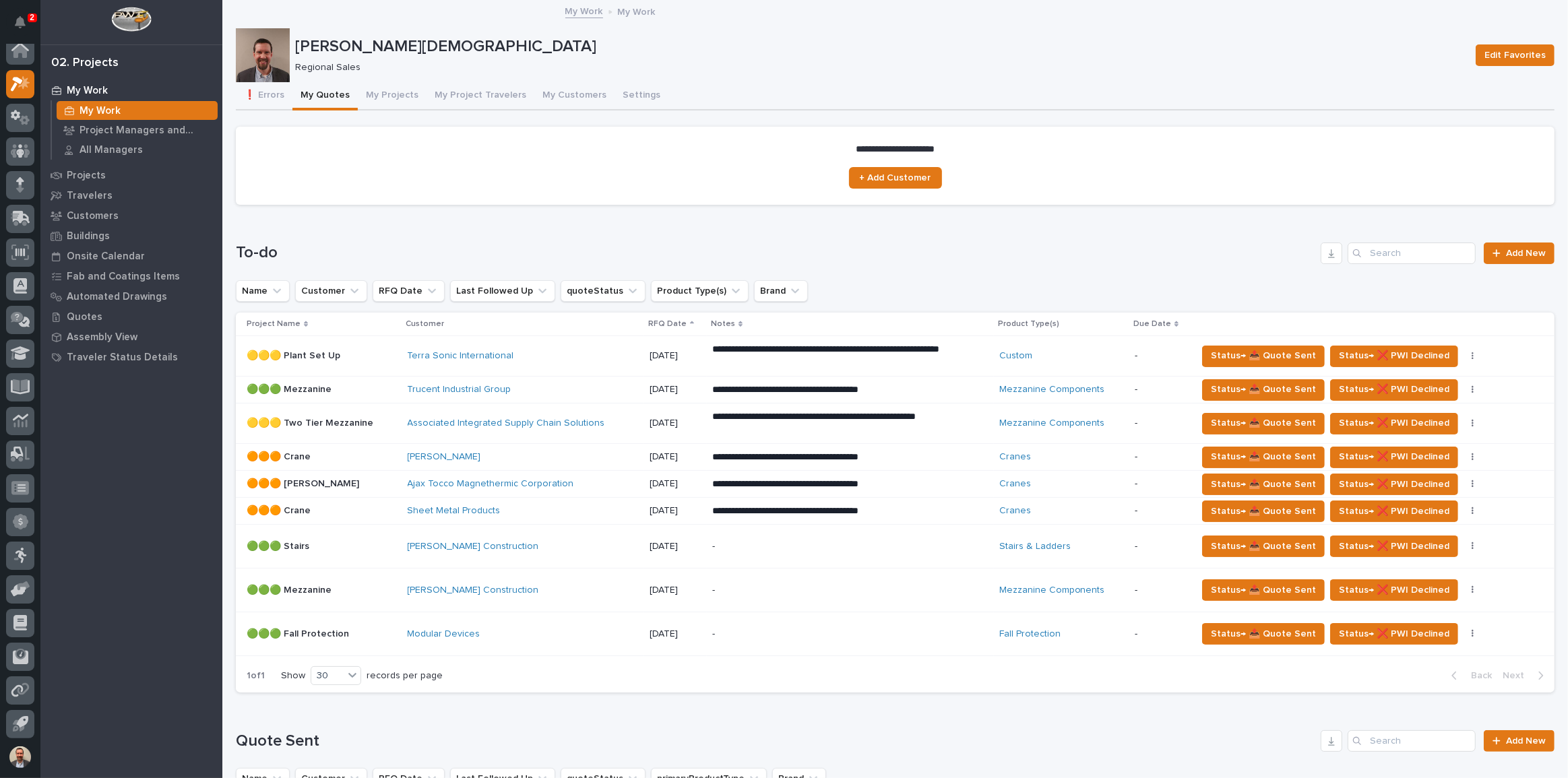
click at [702, 455] on p "[DATE]" at bounding box center [675, 456] width 52 height 11
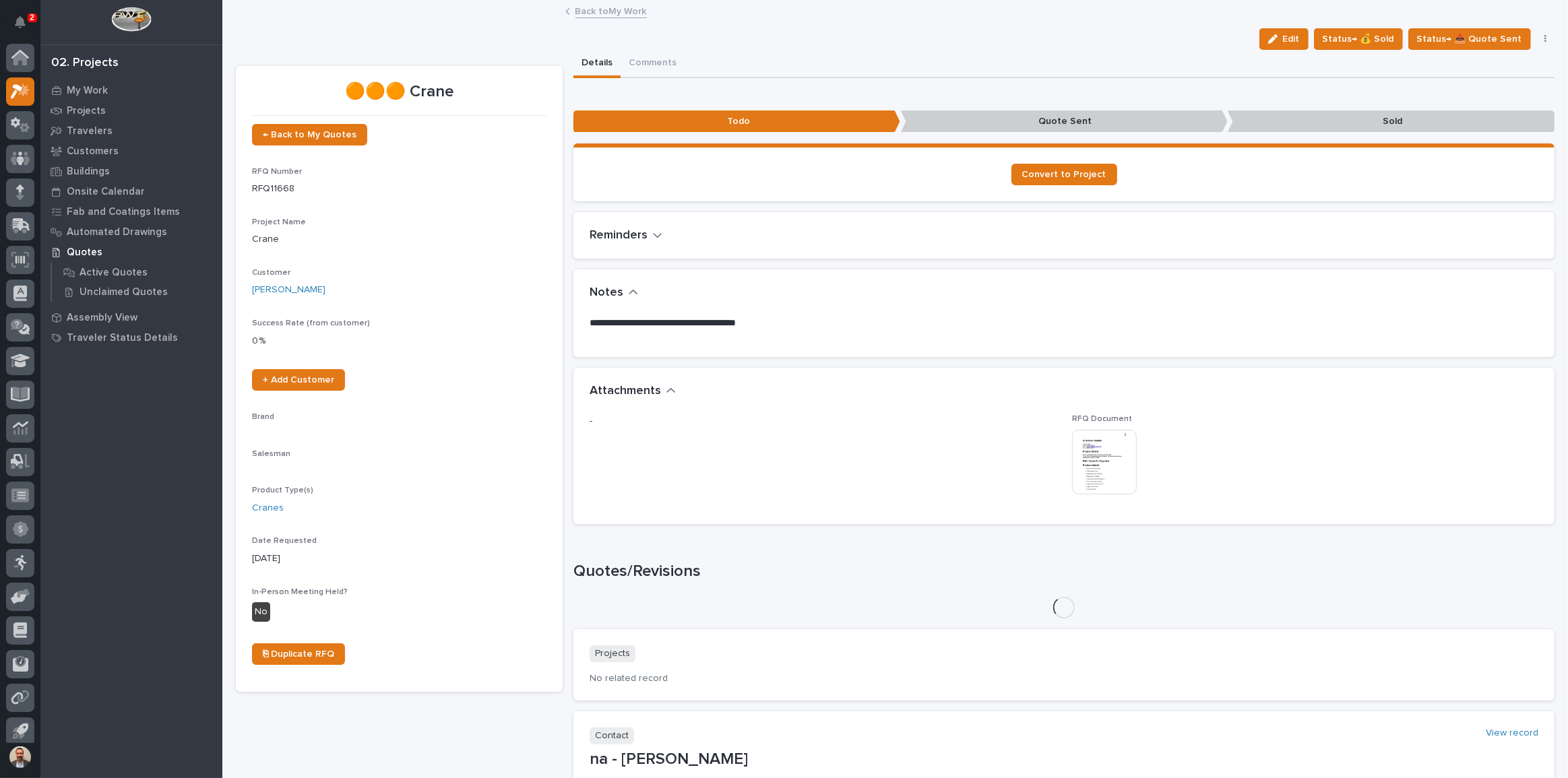
scroll to position [7, 0]
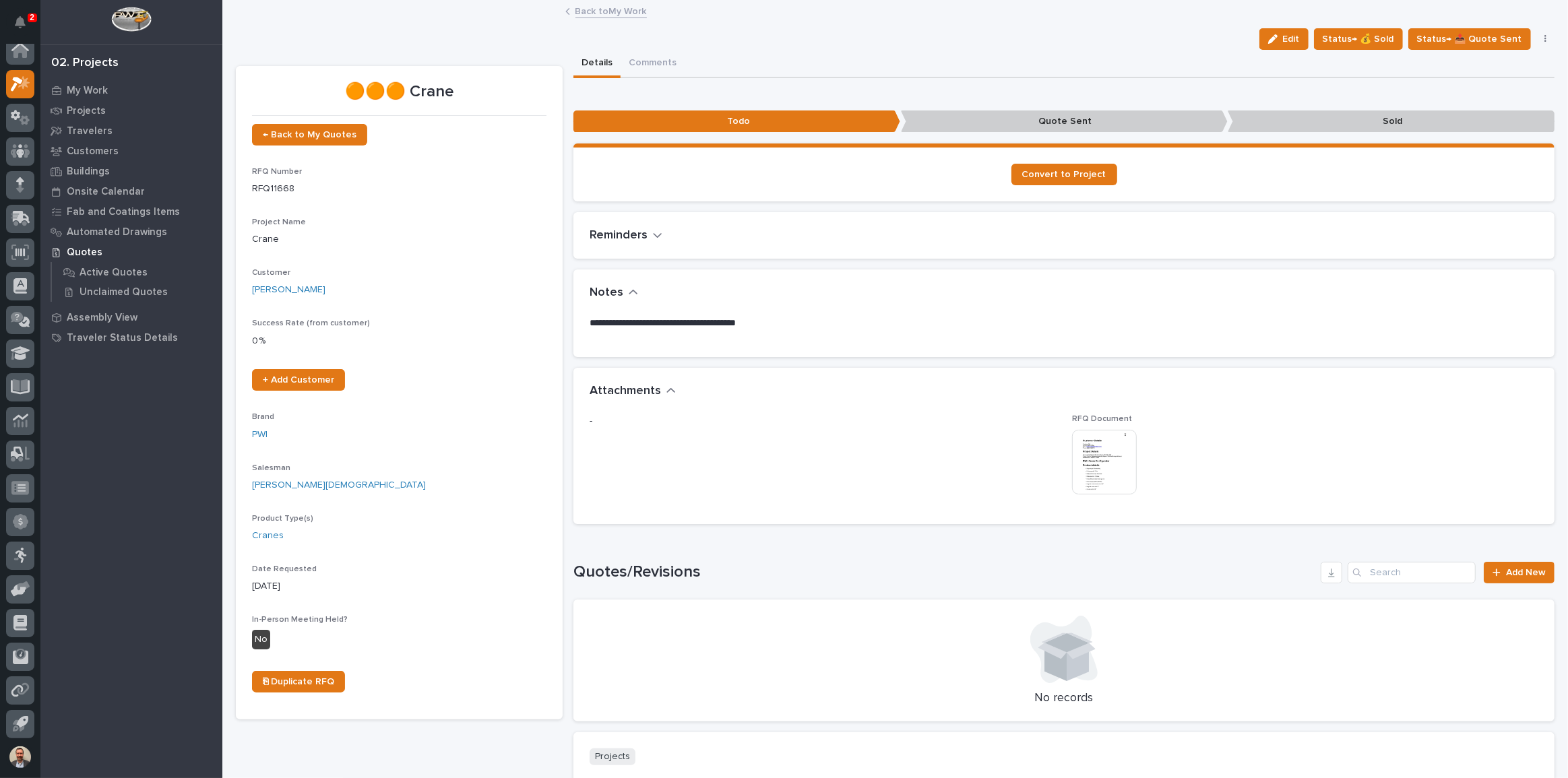
click at [1107, 465] on img at bounding box center [1104, 461] width 65 height 65
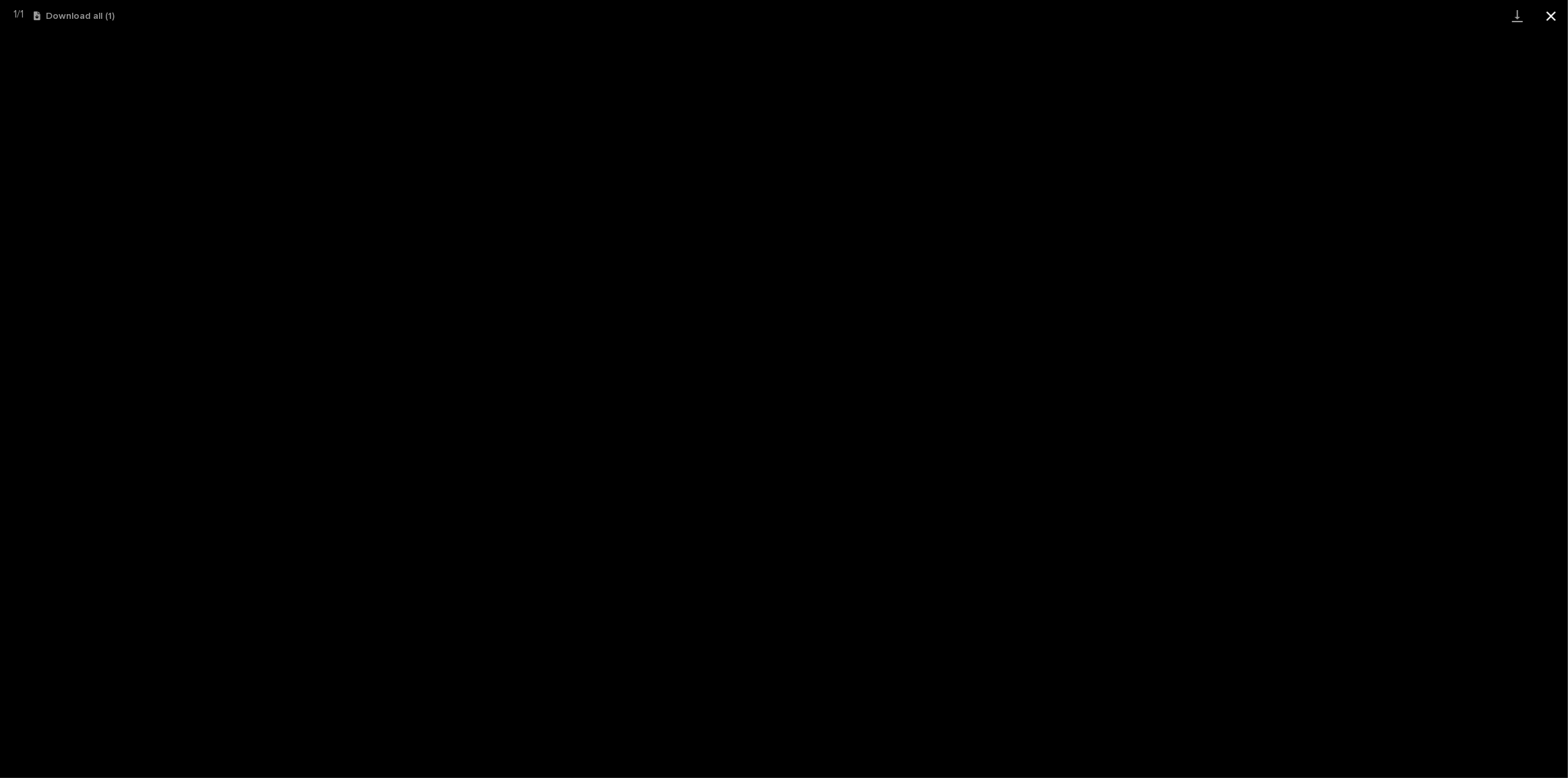
click at [1555, 7] on button "Close gallery" at bounding box center [1551, 16] width 34 height 32
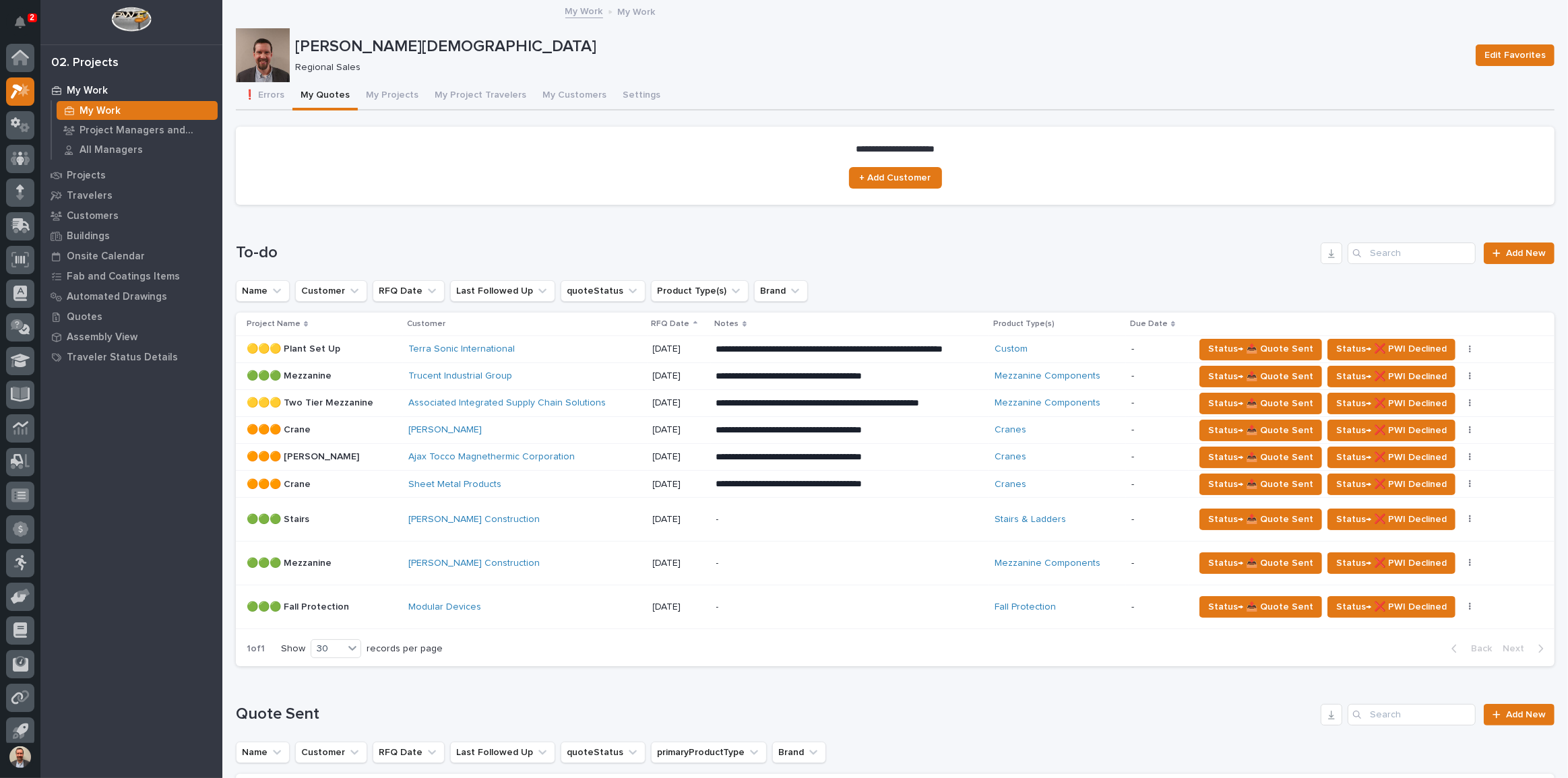
click at [773, 469] on div "**********" at bounding box center [850, 457] width 268 height 24
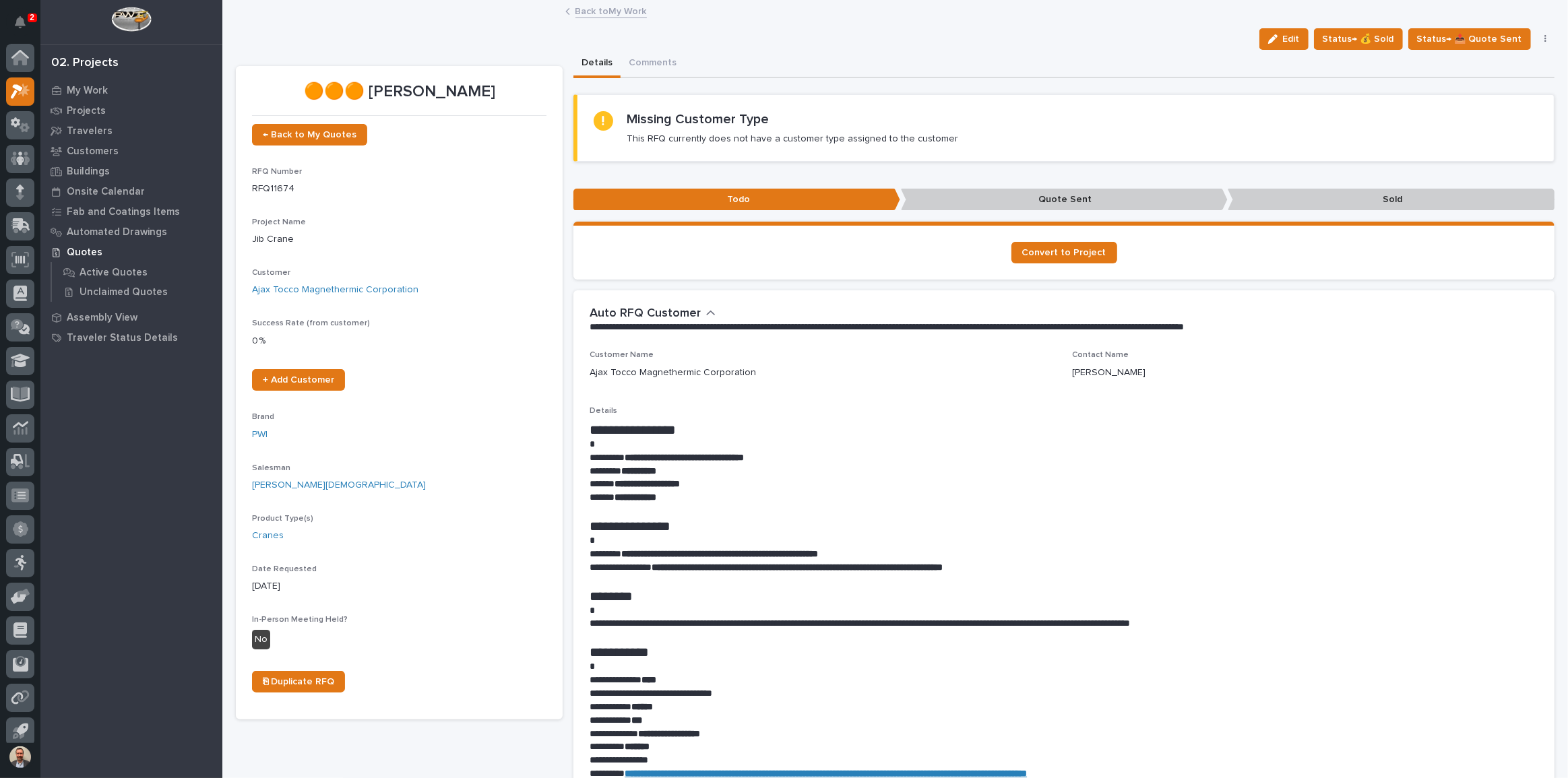
scroll to position [7, 0]
